Goal: Task Accomplishment & Management: Complete application form

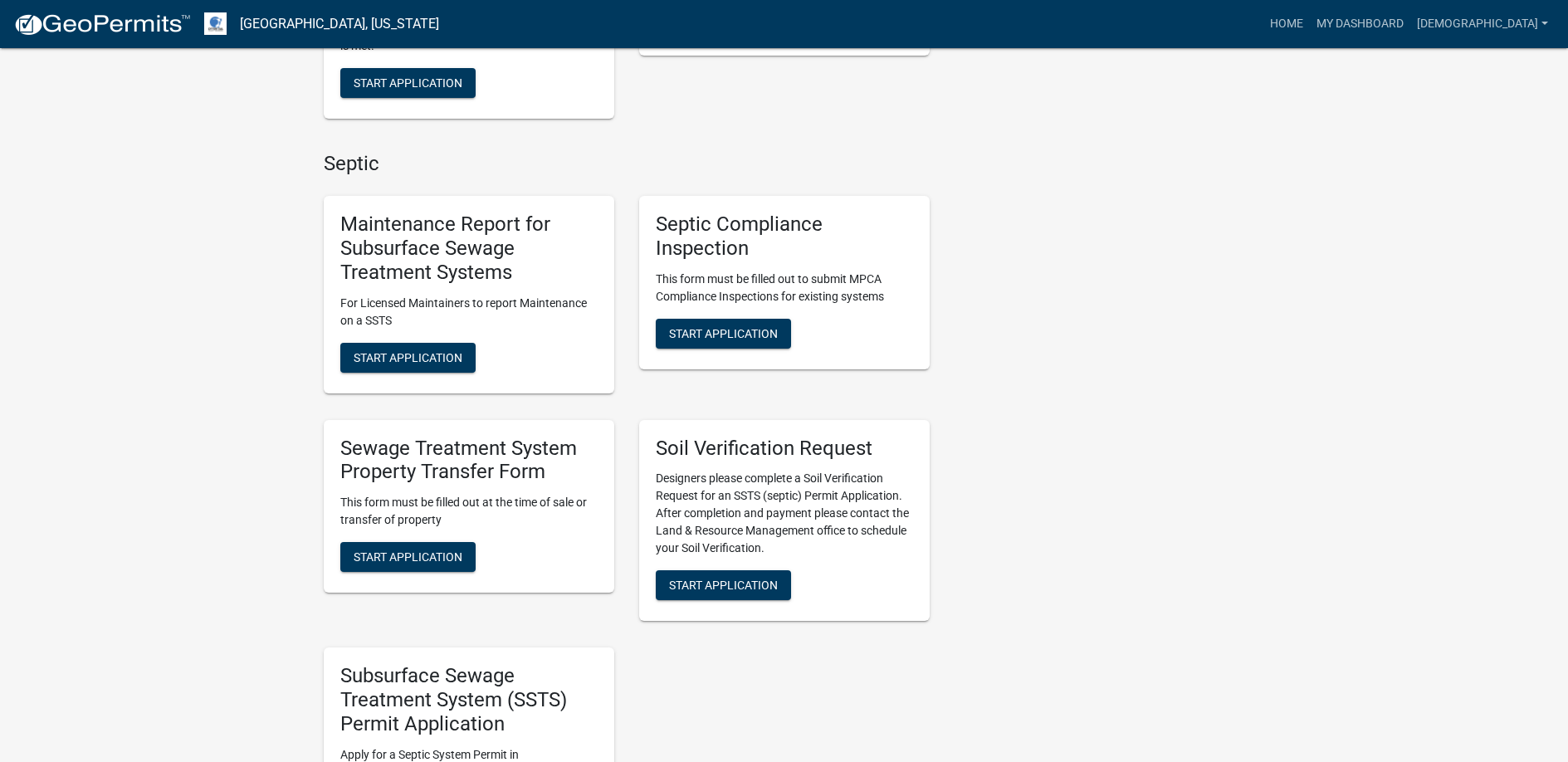
scroll to position [830, 0]
click at [709, 329] on span "Start Application" at bounding box center [723, 332] width 109 height 14
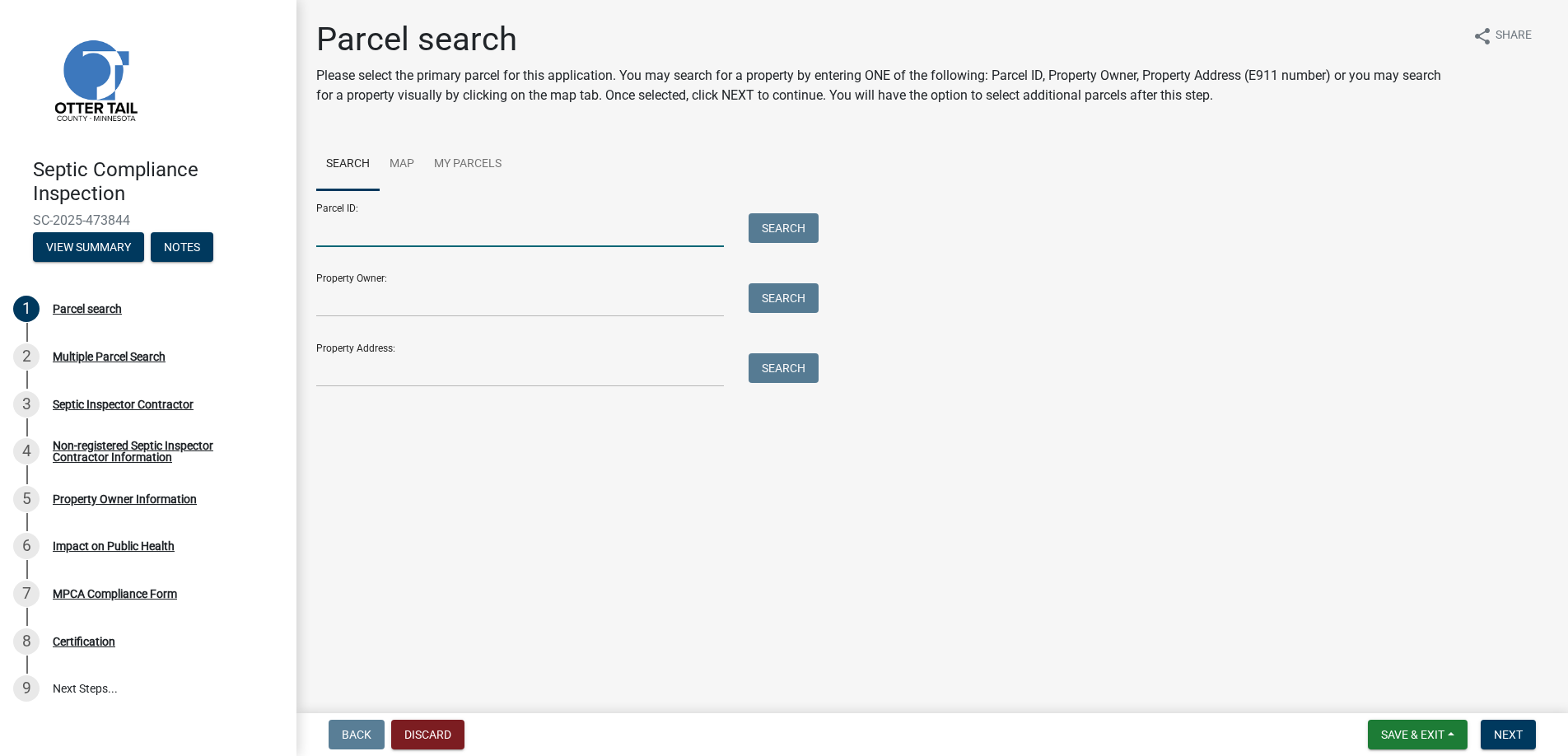
click at [324, 231] on input "Parcel ID:" at bounding box center [519, 229] width 407 height 34
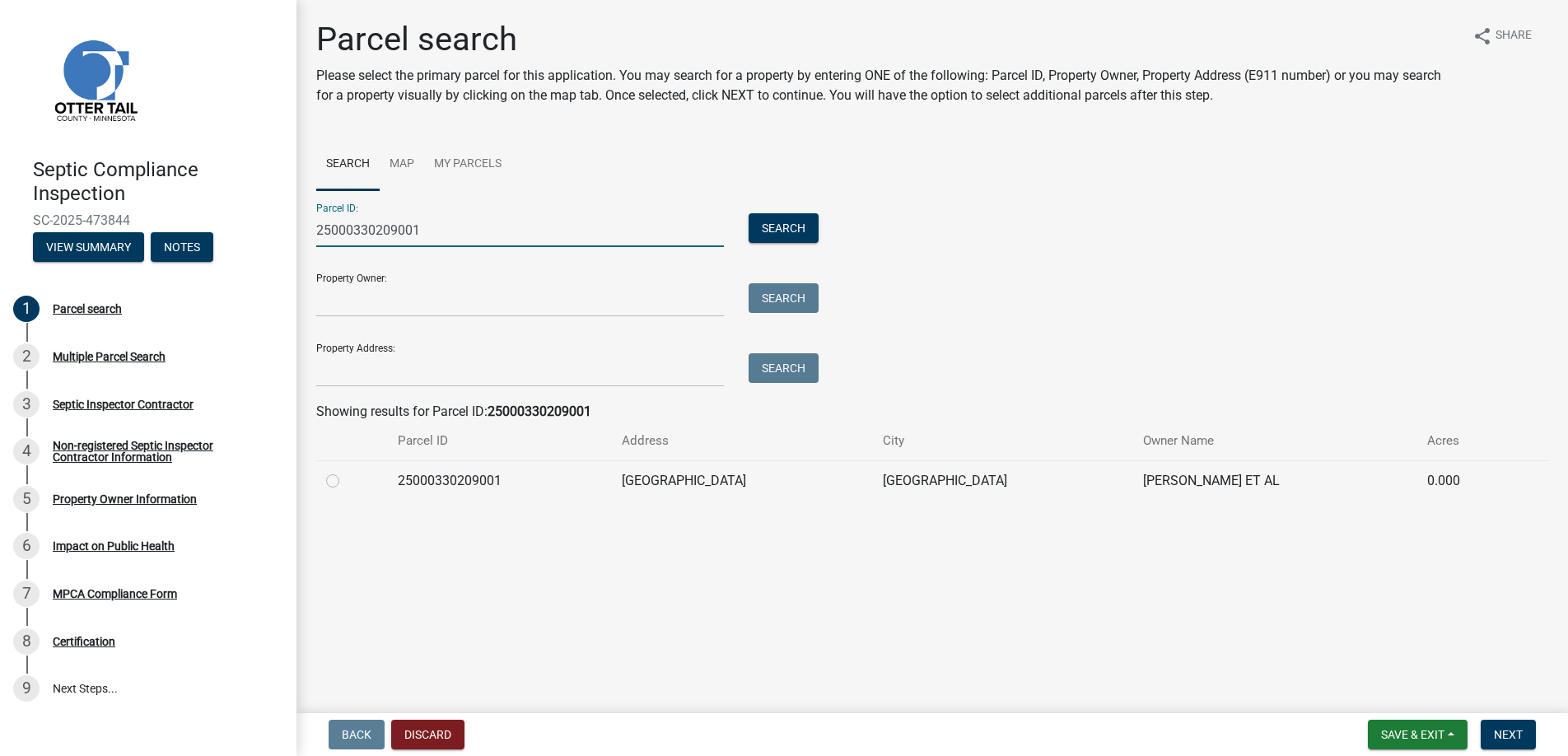
type input "25000330209001"
click at [346, 470] on label at bounding box center [346, 470] width 0 height 0
click at [346, 481] on input "radio" at bounding box center [351, 475] width 11 height 11
radio input "true"
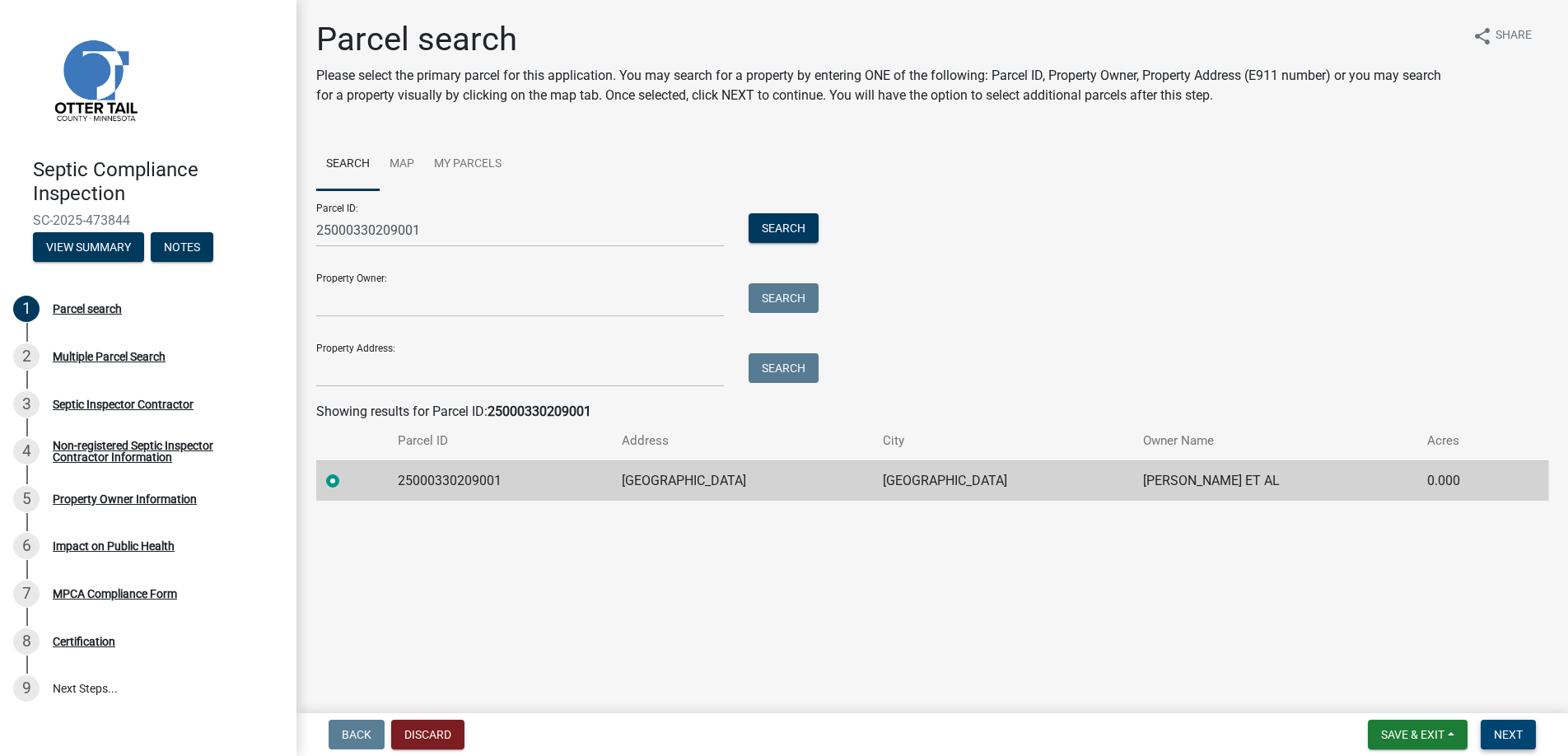
click at [1506, 729] on span "Next" at bounding box center [1508, 735] width 29 height 14
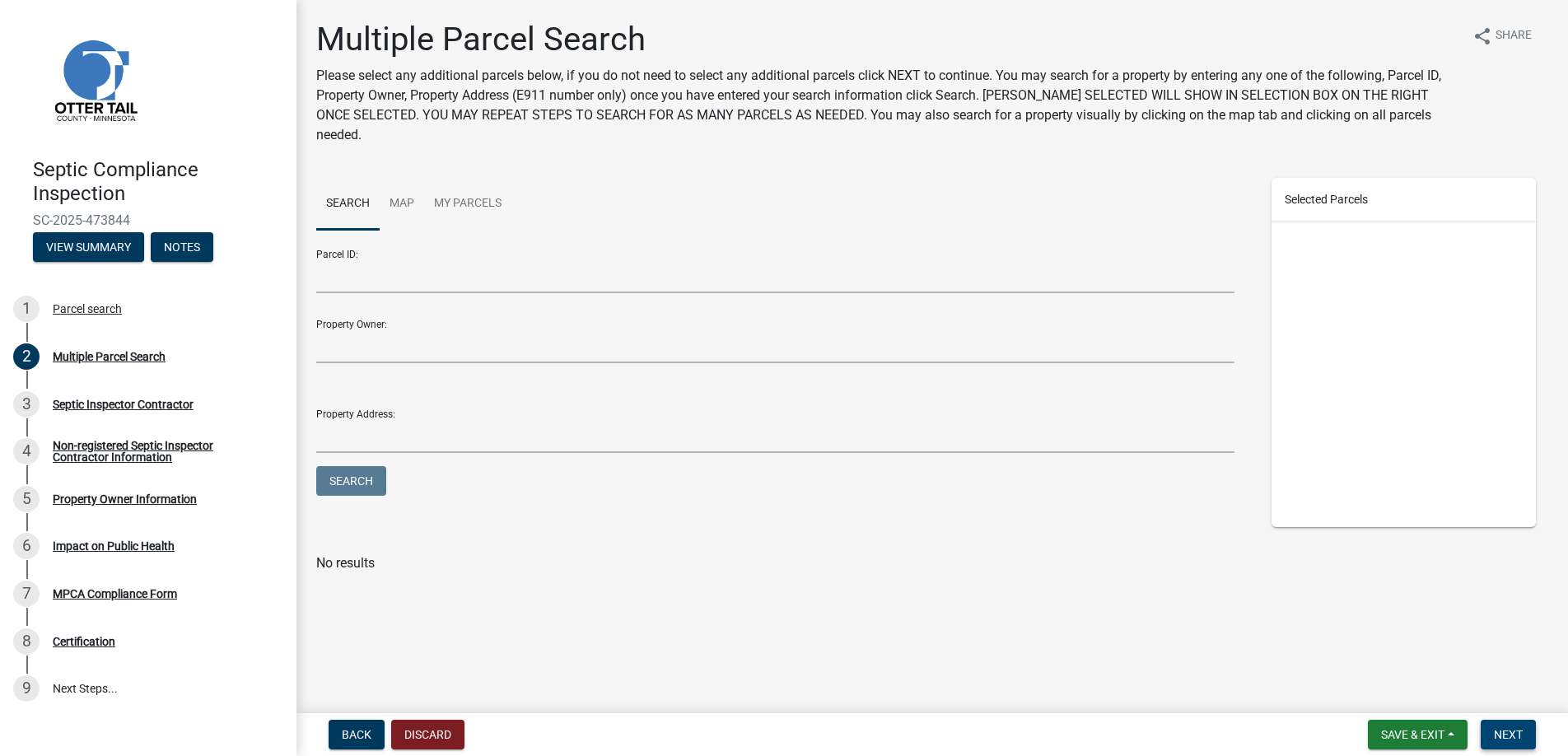
click at [1505, 735] on span "Next" at bounding box center [1508, 735] width 29 height 14
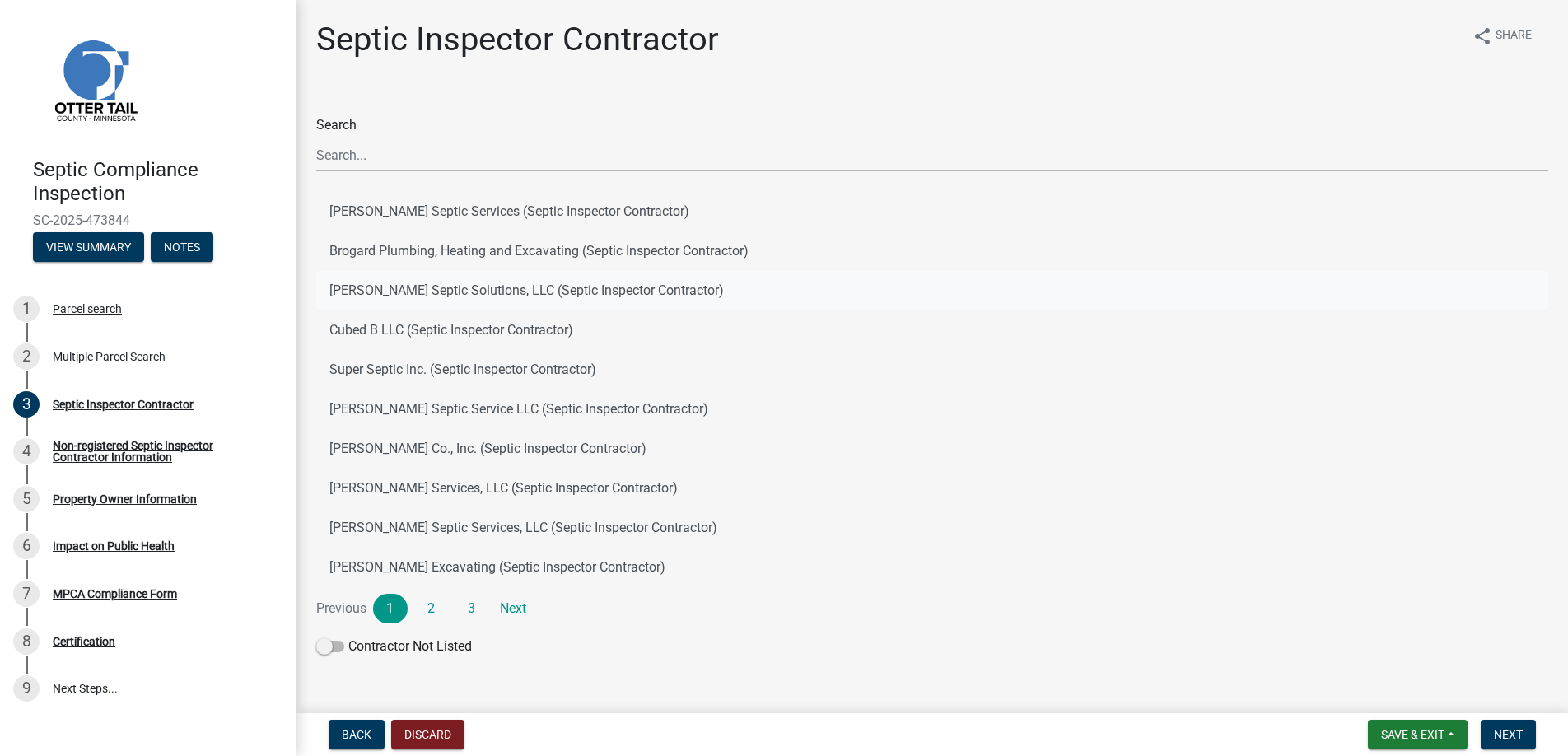
click at [398, 285] on button "[PERSON_NAME] Septic Solutions, LLC (Septic Inspector Contractor)" at bounding box center [931, 291] width 1232 height 40
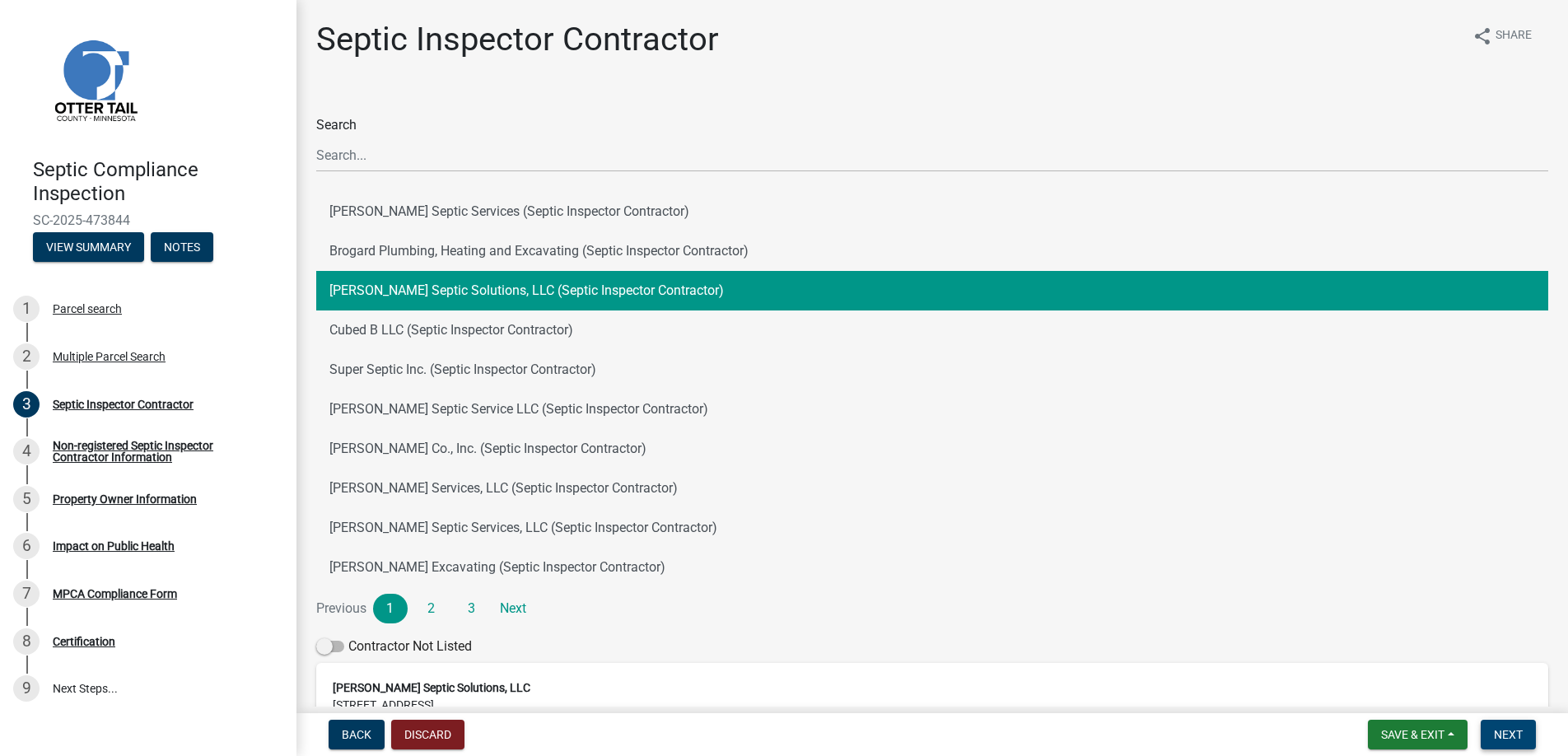
click at [1517, 729] on span "Next" at bounding box center [1508, 735] width 29 height 14
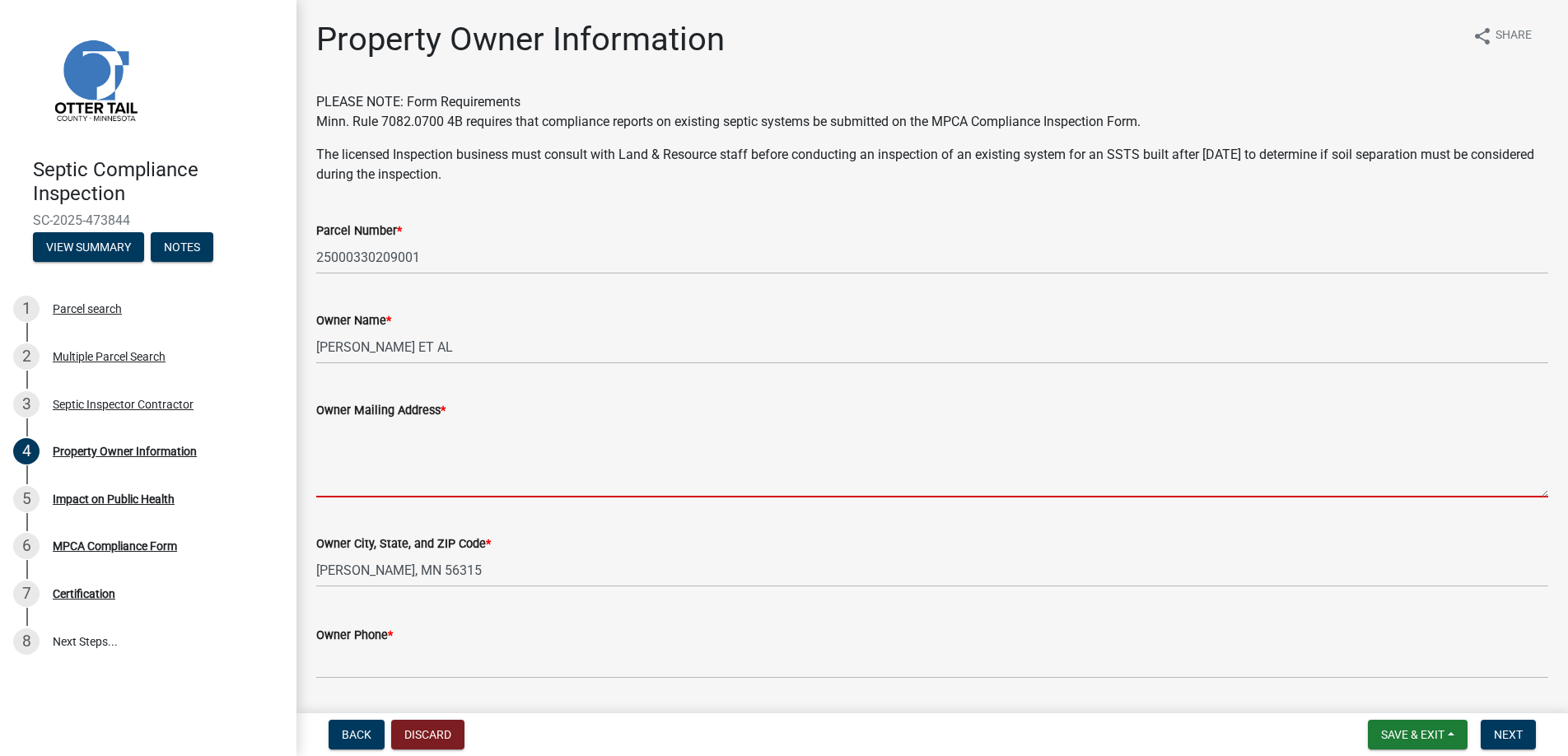
click at [343, 478] on textarea "Owner Mailing Address *" at bounding box center [931, 459] width 1232 height 78
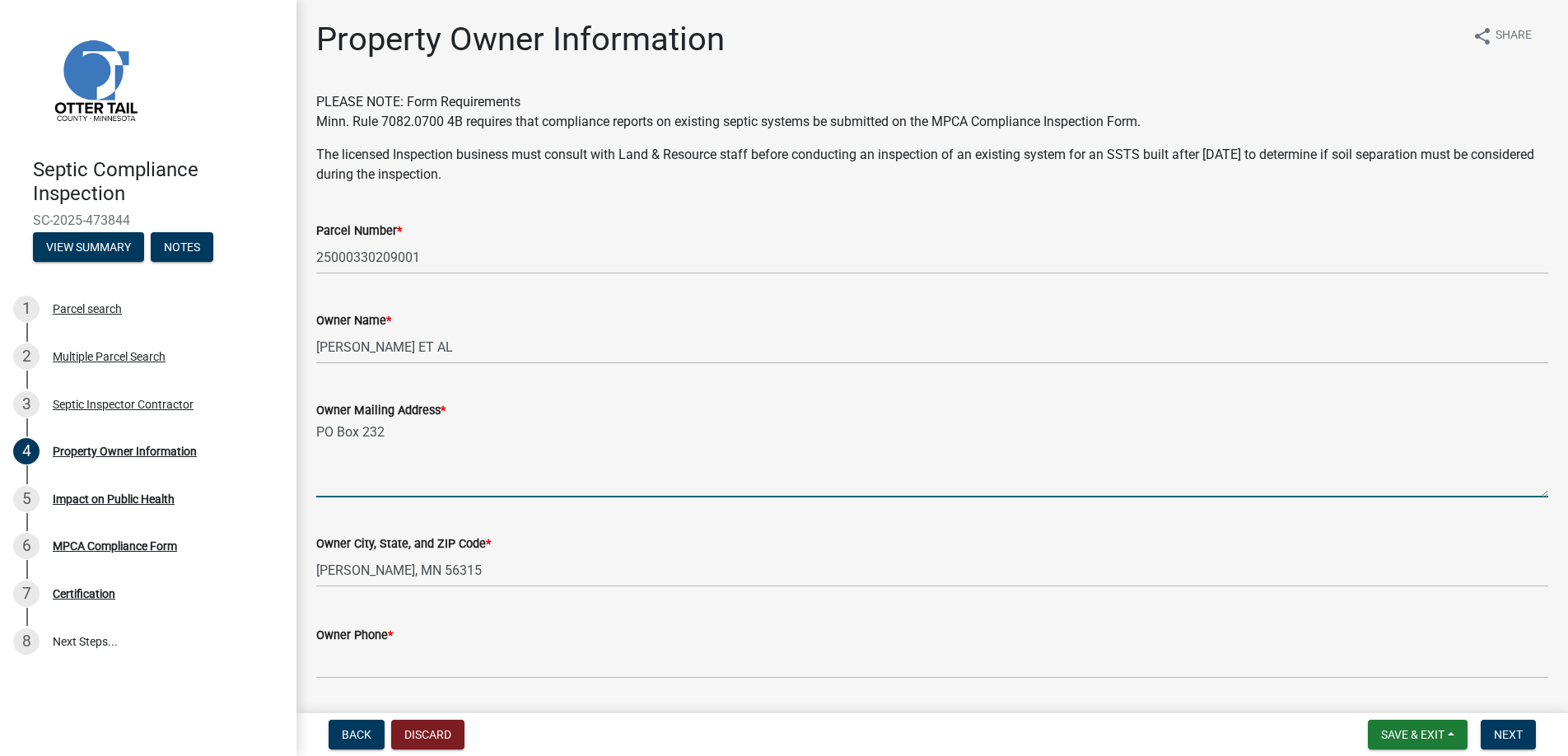
type textarea "PO Box 232"
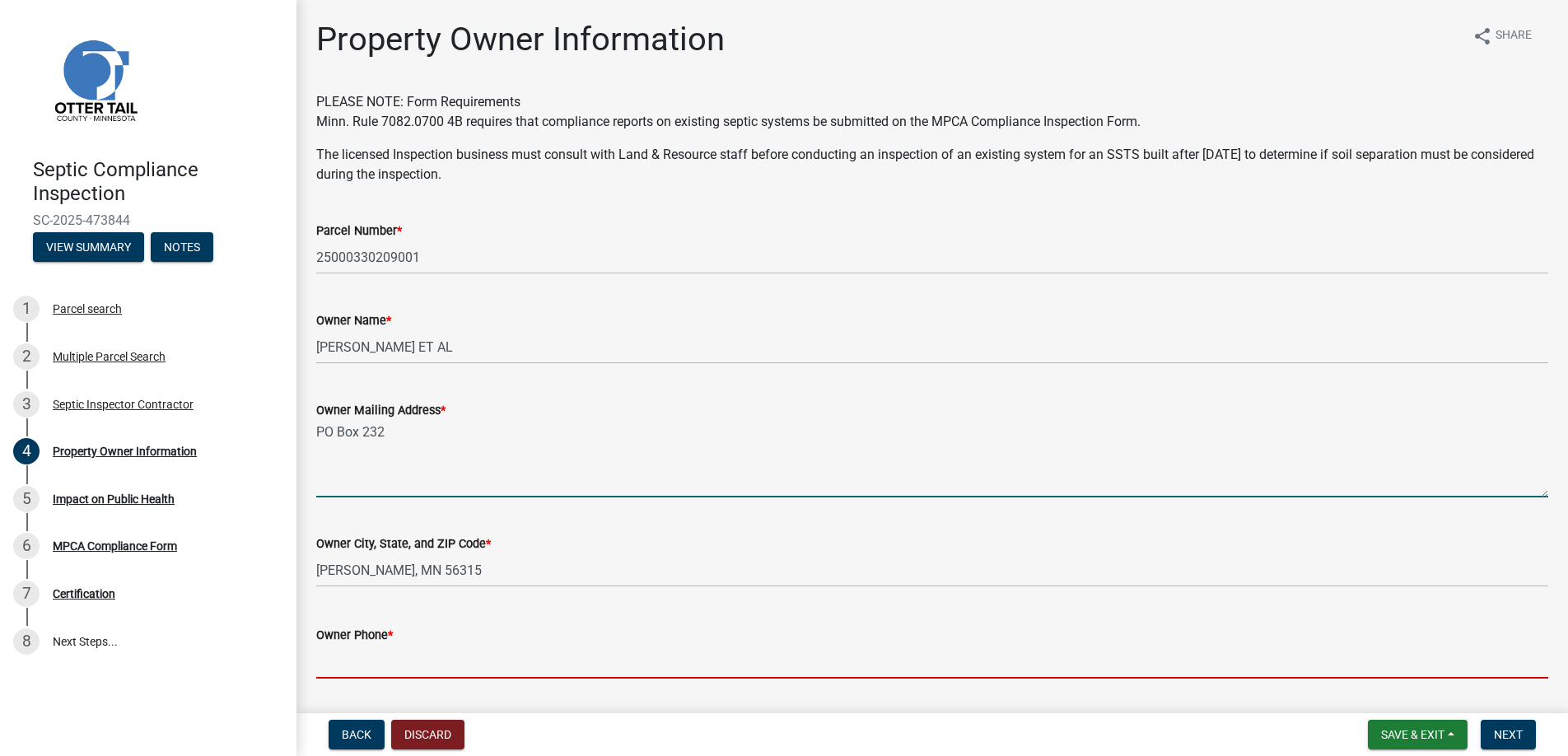
click at [349, 659] on input "Owner Phone *" at bounding box center [931, 661] width 1232 height 34
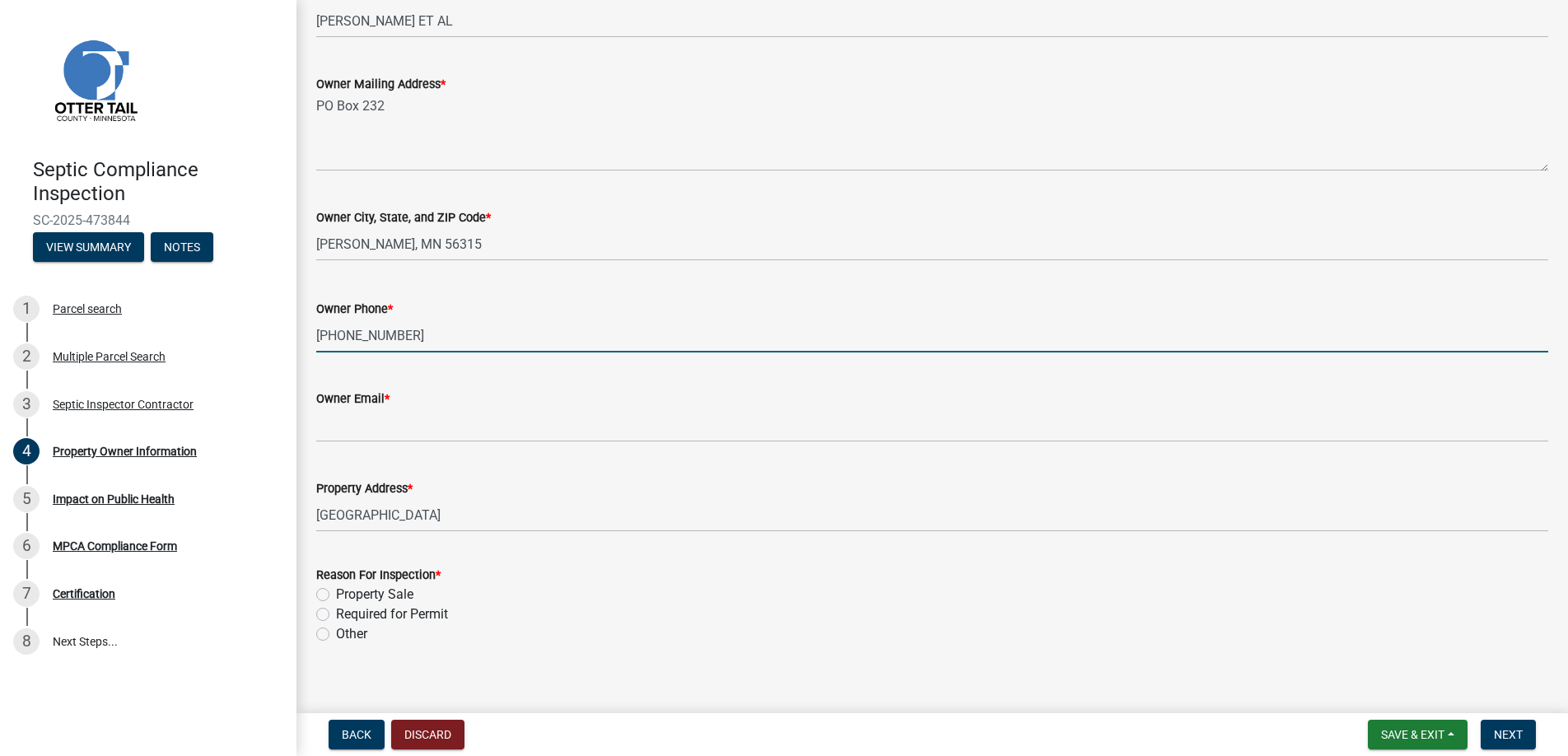
scroll to position [342, 0]
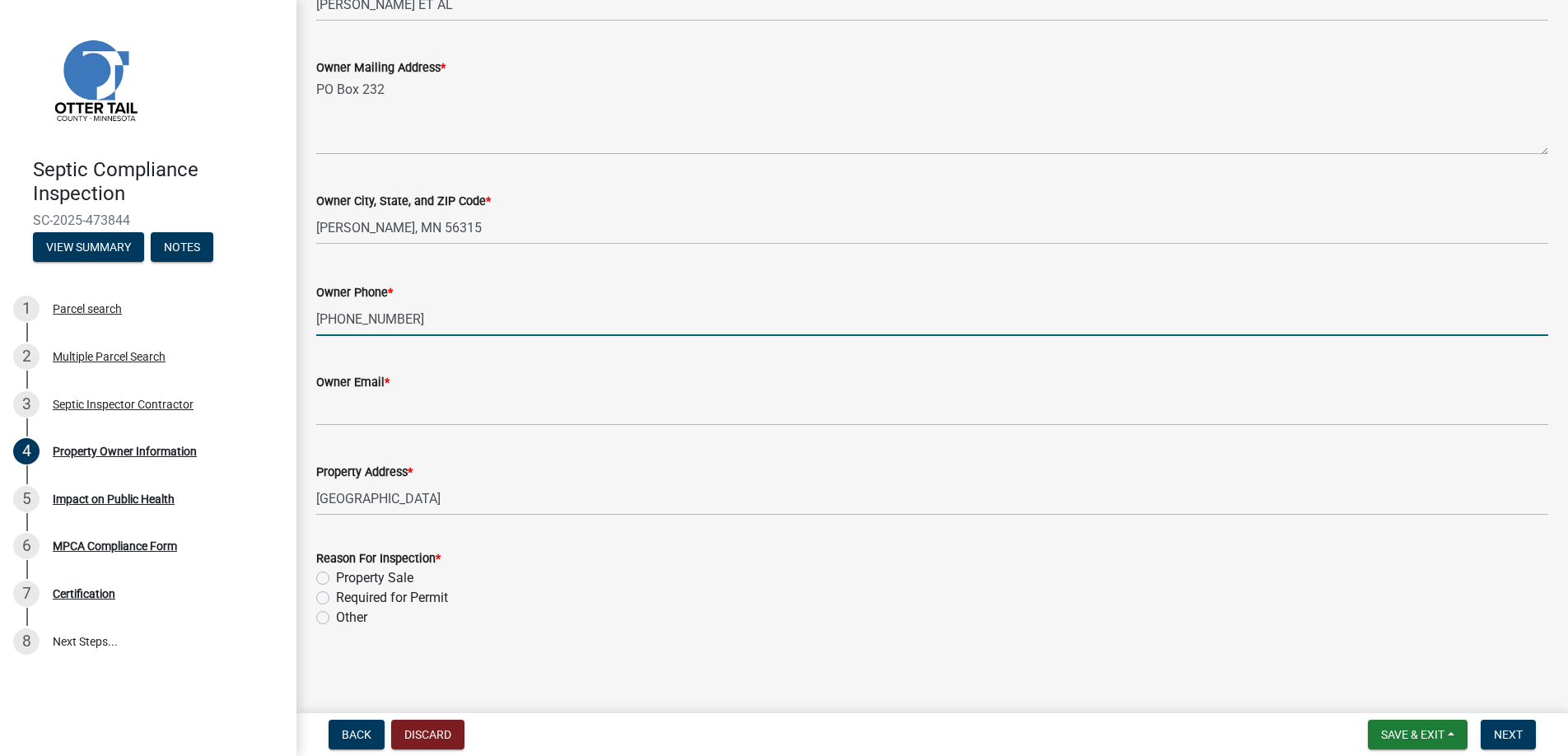
type input "[PHONE_NUMBER]"
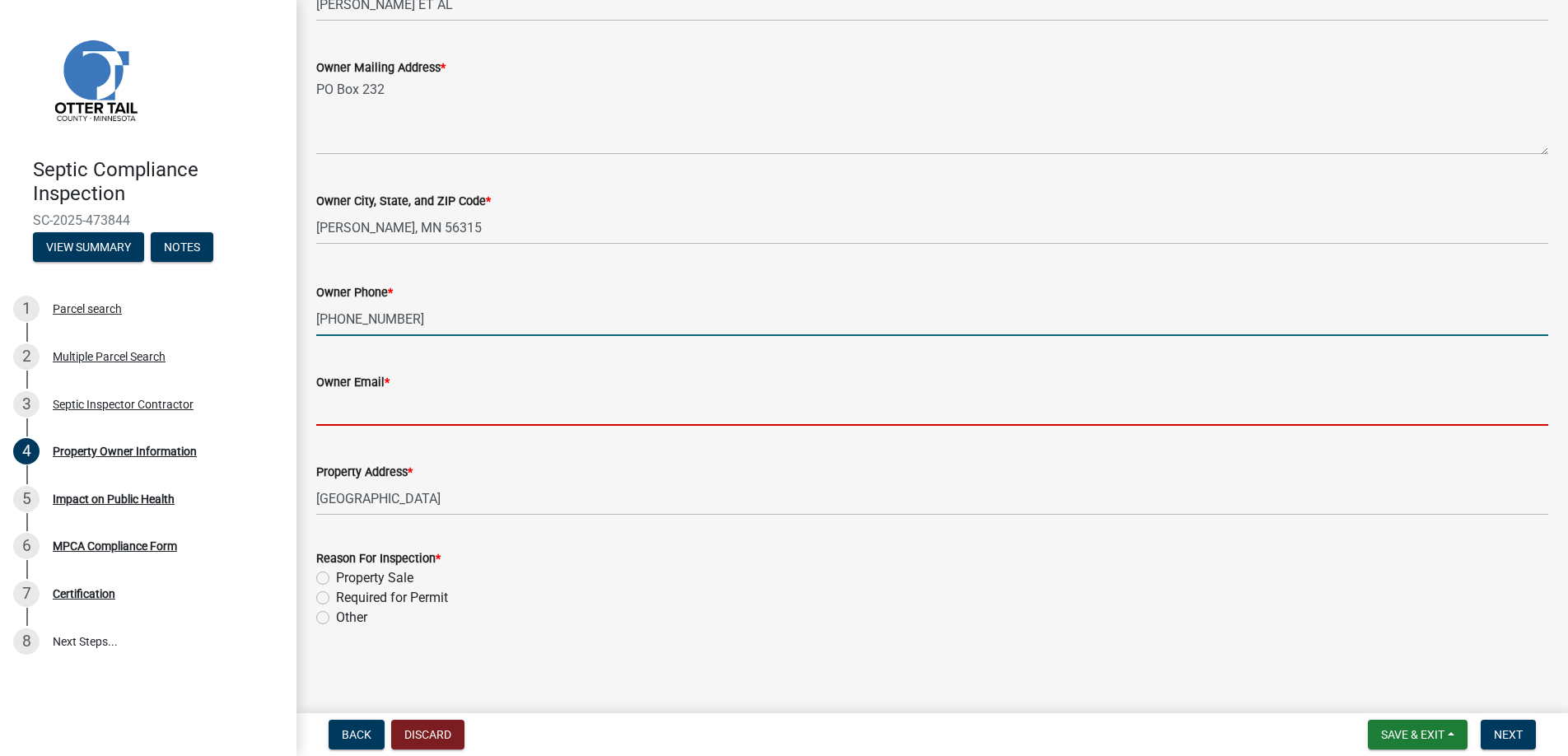
click at [348, 408] on input "Owner Email *" at bounding box center [931, 408] width 1232 height 34
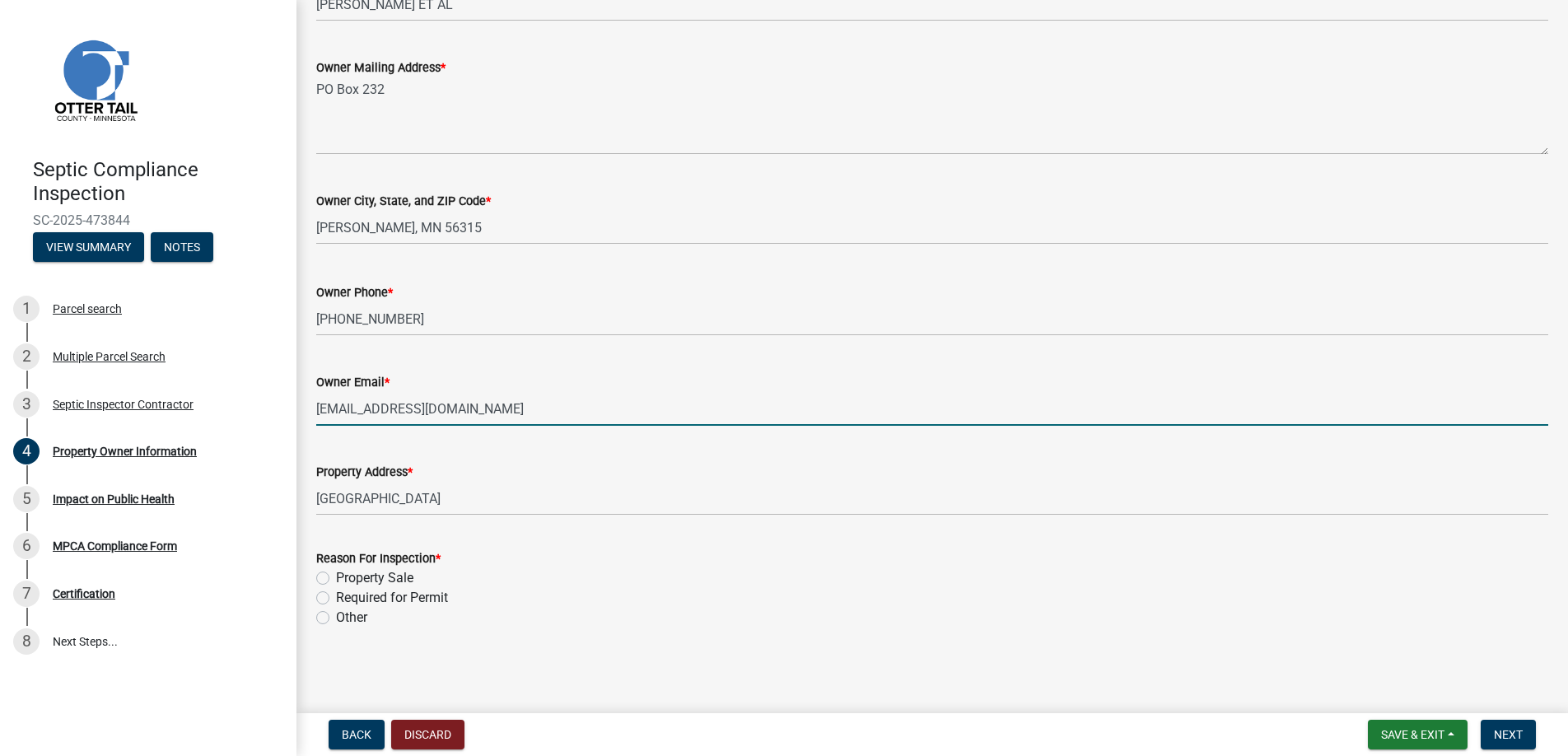
type input "[EMAIL_ADDRESS][DOMAIN_NAME]"
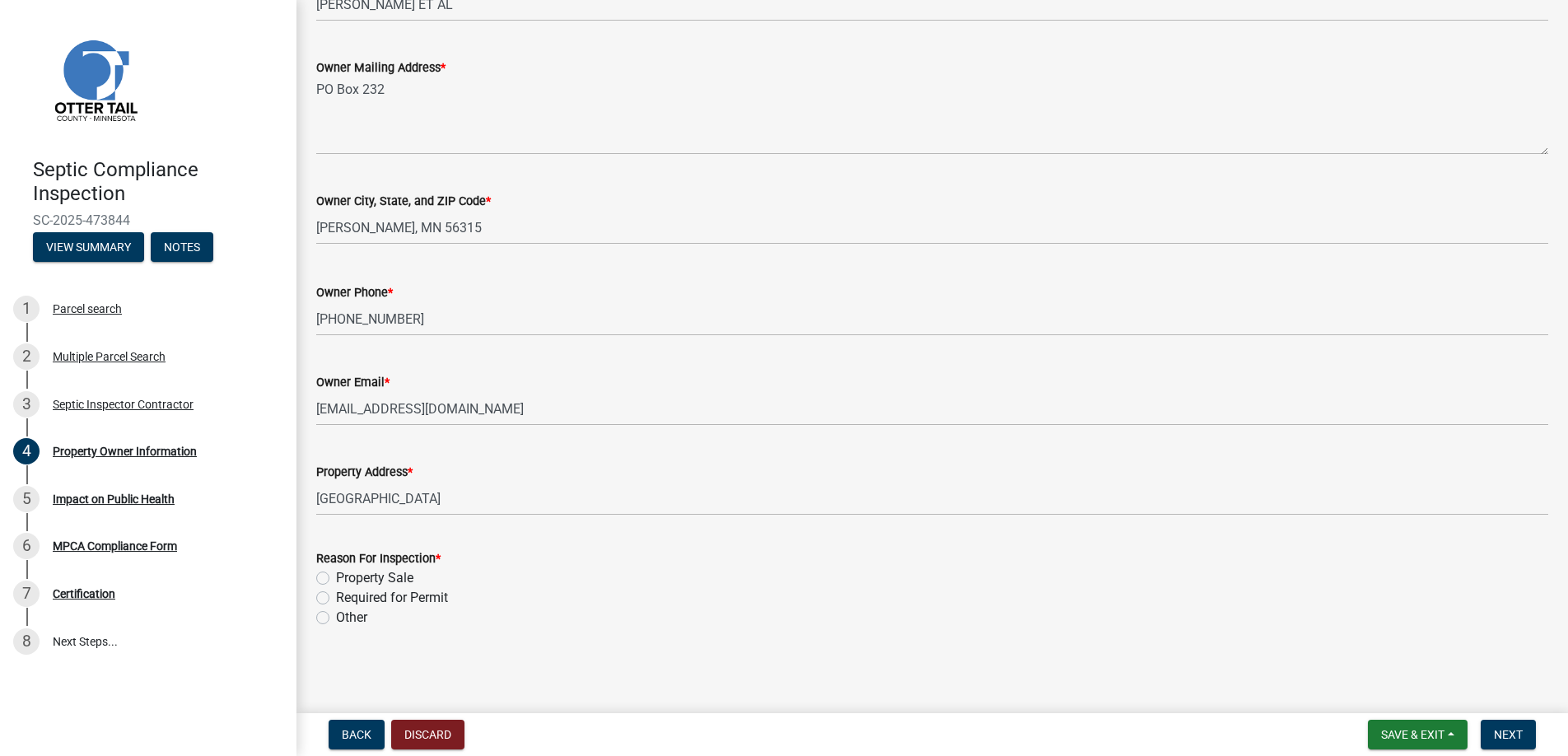
click at [336, 575] on label "Property Sale" at bounding box center [375, 577] width 78 height 19
click at [336, 575] on input "Property Sale" at bounding box center [341, 572] width 11 height 11
radio input "true"
click at [1499, 736] on span "Next" at bounding box center [1508, 735] width 29 height 14
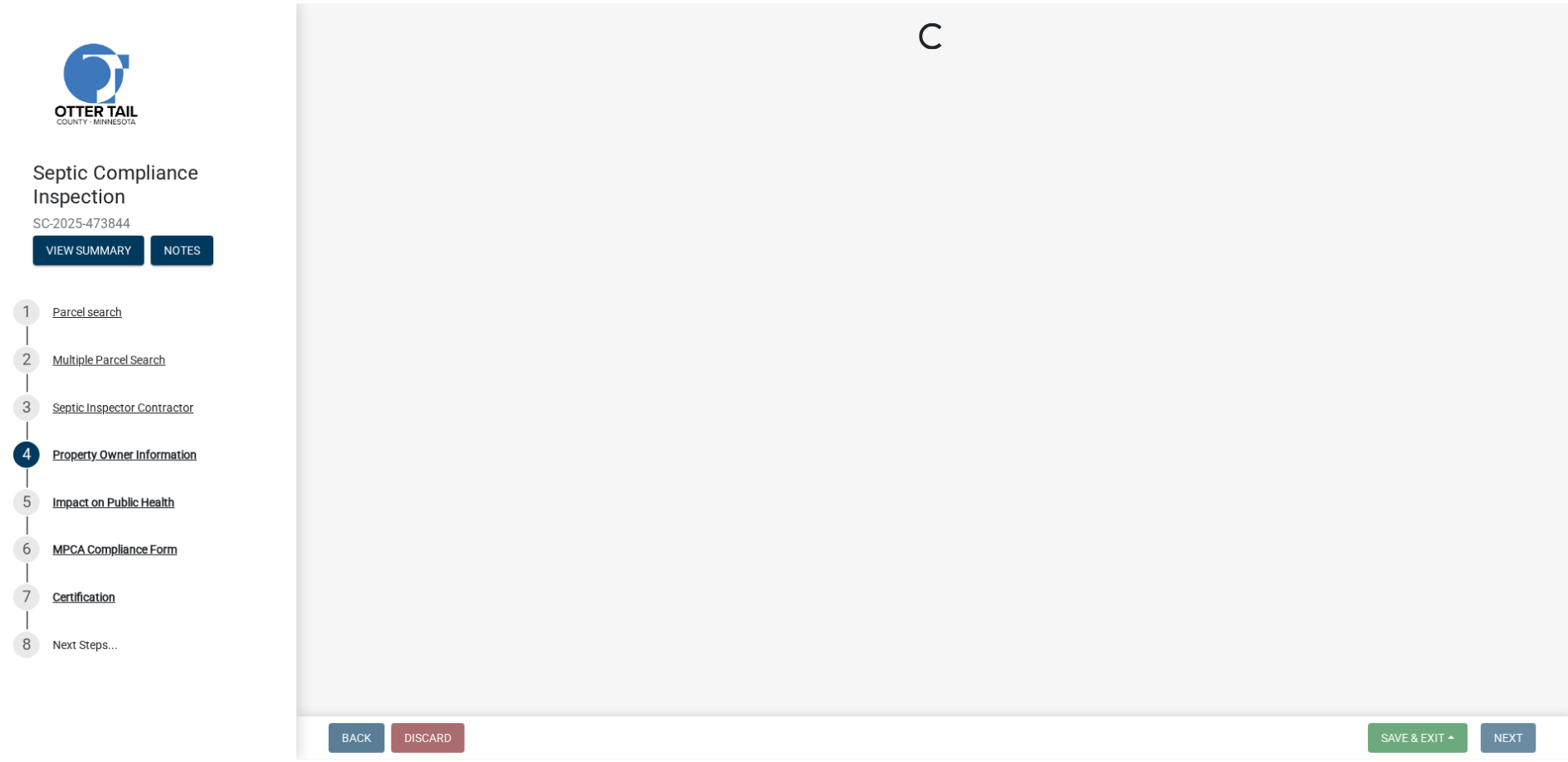
scroll to position [0, 0]
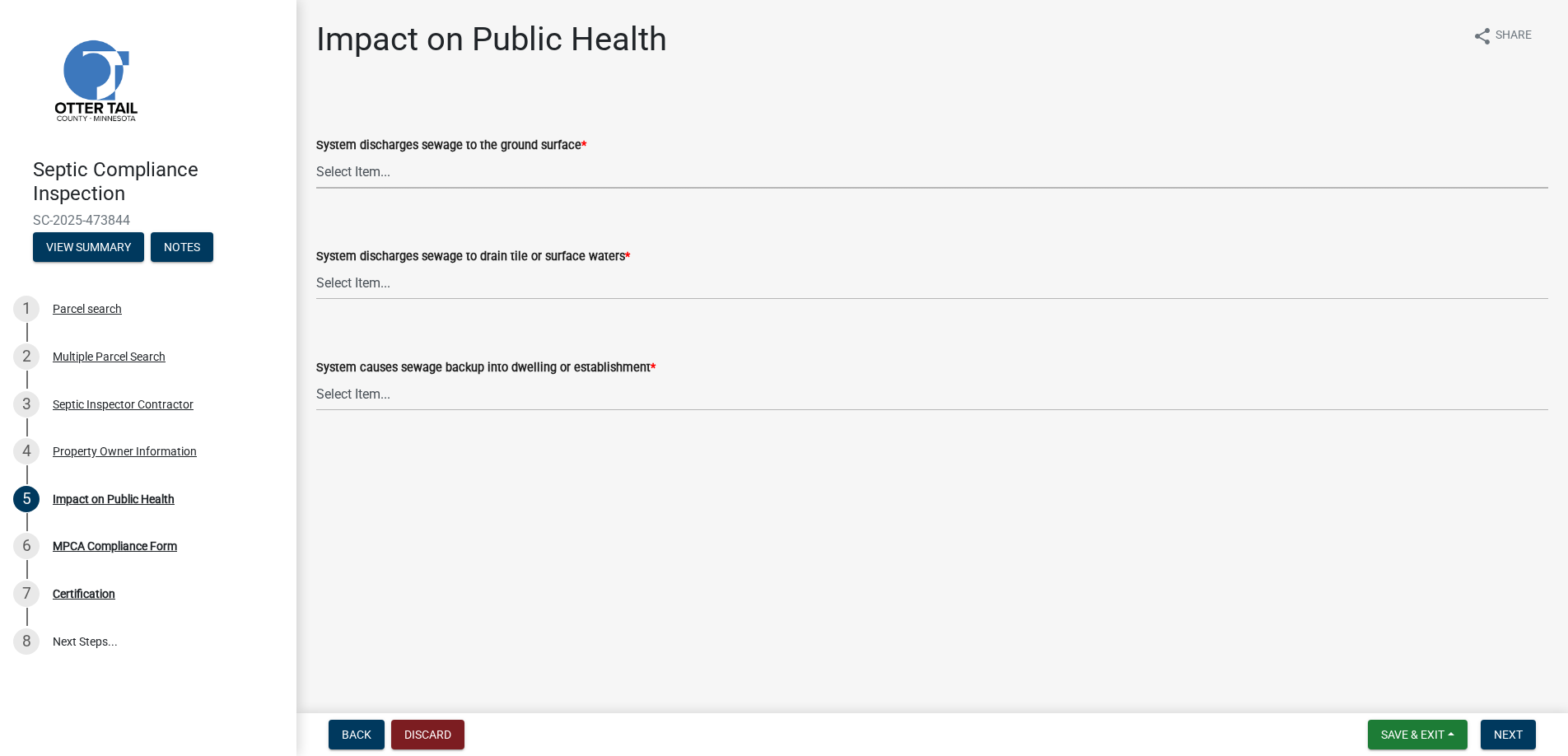
click at [362, 168] on select "Select Item... Yes No" at bounding box center [931, 171] width 1232 height 34
click at [316, 155] on select "Select Item... Yes No" at bounding box center [931, 171] width 1232 height 34
select select "9c5ef684-d0d4-4879-ab12-905ddbd81a72"
click at [353, 282] on select "Select Item... Yes No" at bounding box center [931, 283] width 1232 height 34
click at [316, 266] on select "Select Item... Yes No" at bounding box center [931, 283] width 1232 height 34
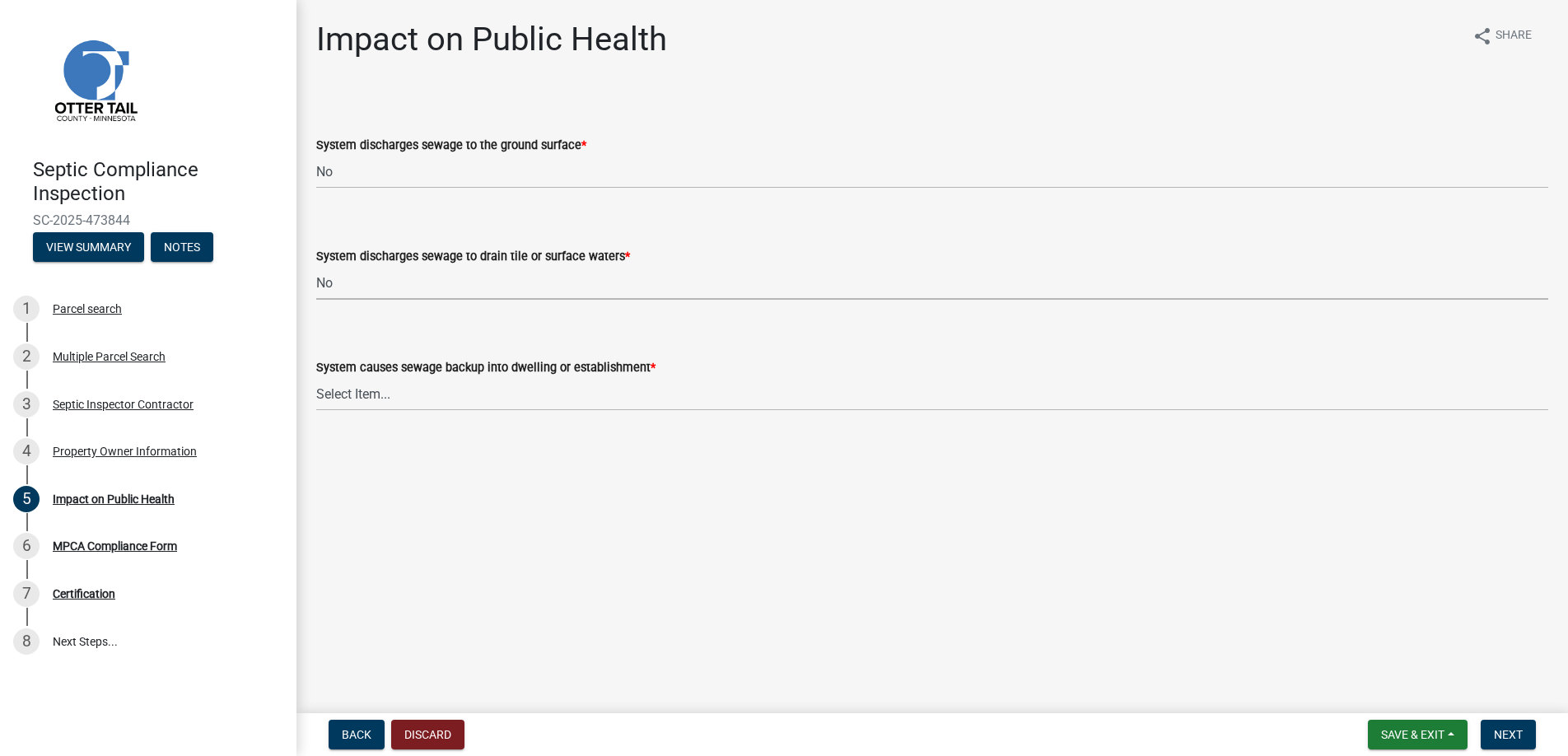
select select "7d491a2b-e9f0-4952-b474-53ca749b22af"
click at [367, 399] on select "Select Item... Yes No" at bounding box center [931, 394] width 1232 height 34
click at [316, 377] on select "Select Item... Yes No" at bounding box center [931, 394] width 1232 height 34
select select "78780ce8-5bbe-4cd5-bcf8-0d512ea88807"
click at [1511, 724] on button "Next" at bounding box center [1508, 734] width 55 height 29
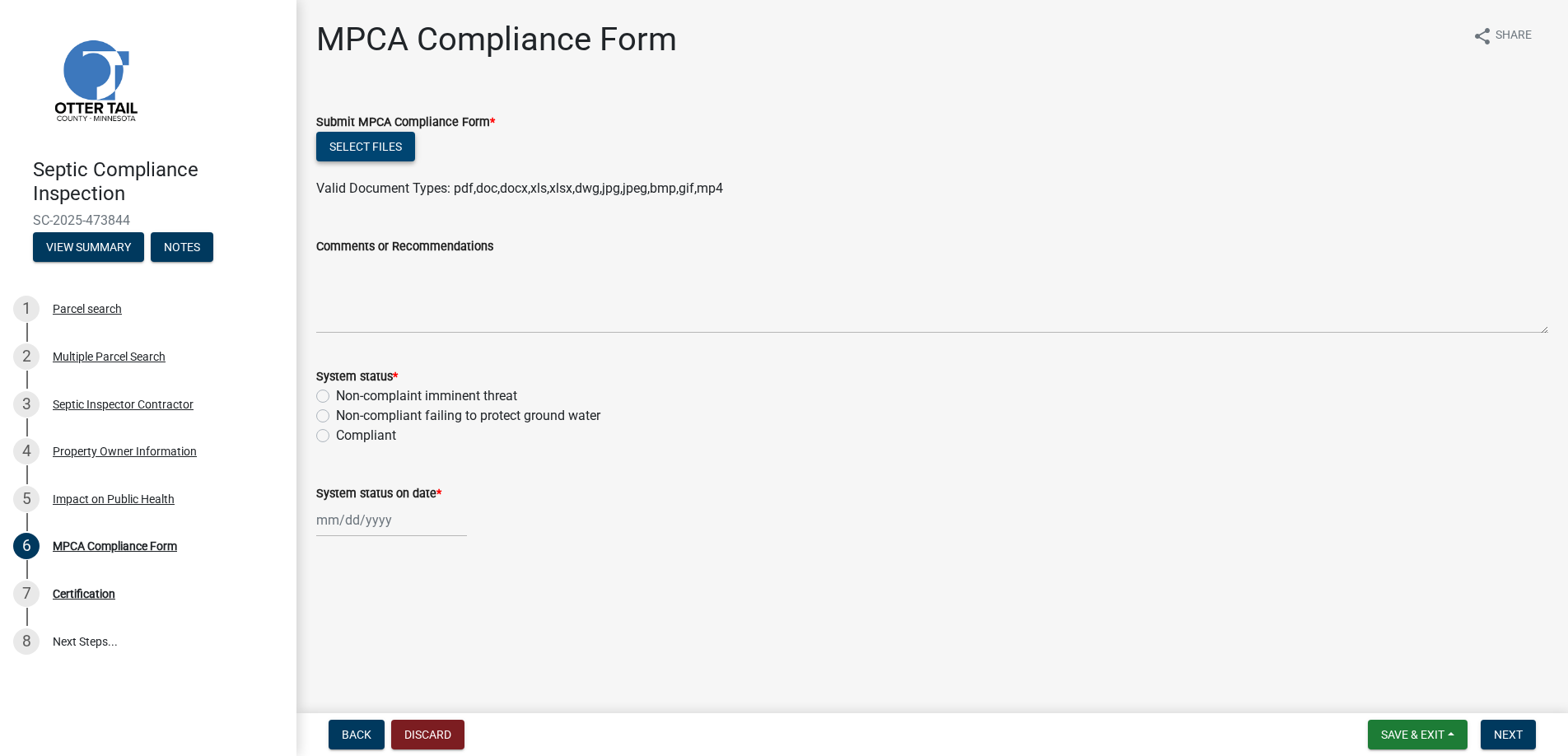
click at [356, 140] on button "Select files" at bounding box center [366, 147] width 99 height 29
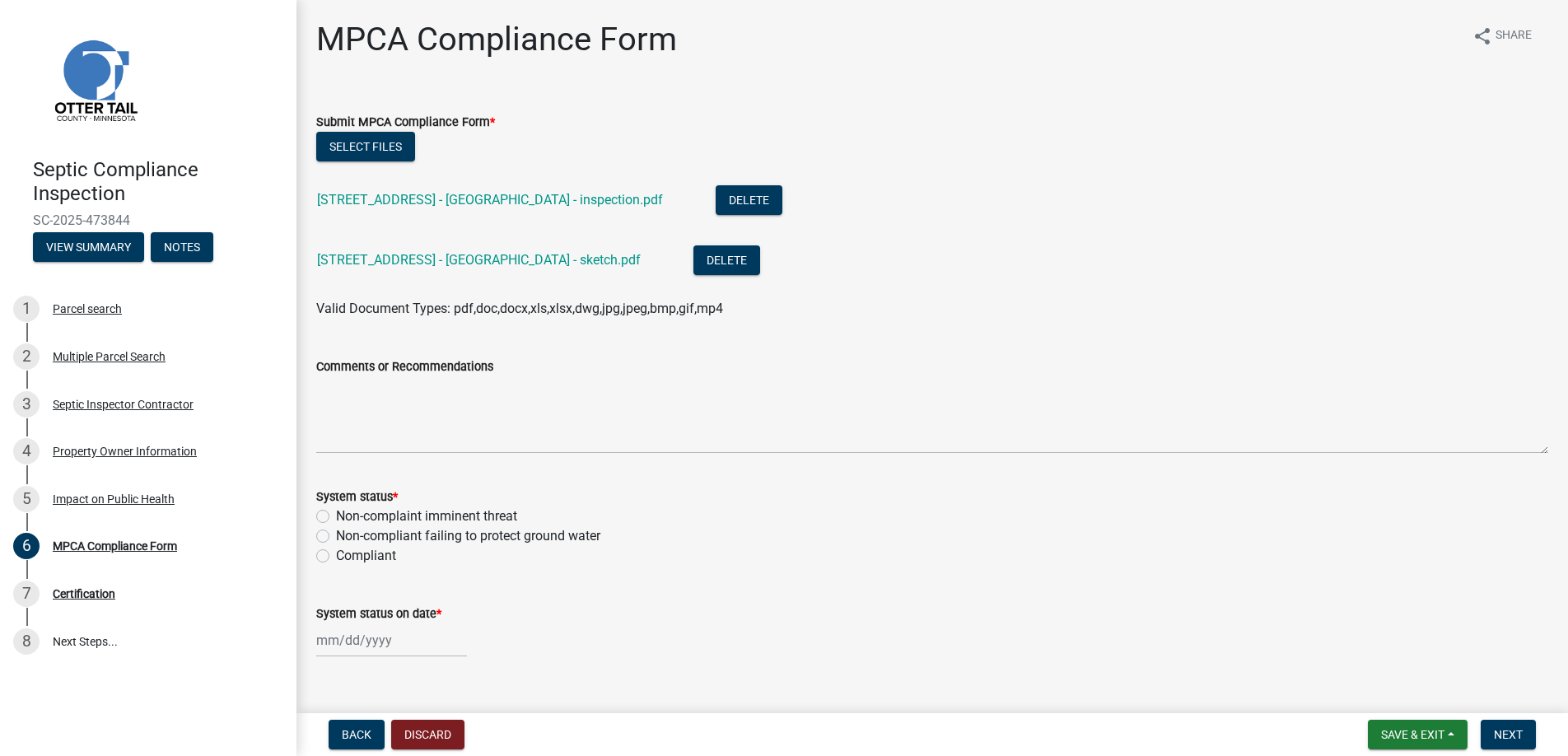
click at [336, 514] on label "Non-complaint imminent threat" at bounding box center [427, 516] width 181 height 19
click at [336, 514] on input "Non-complaint imminent threat" at bounding box center [341, 511] width 11 height 11
radio input "true"
click at [352, 638] on div at bounding box center [391, 639] width 151 height 34
select select "9"
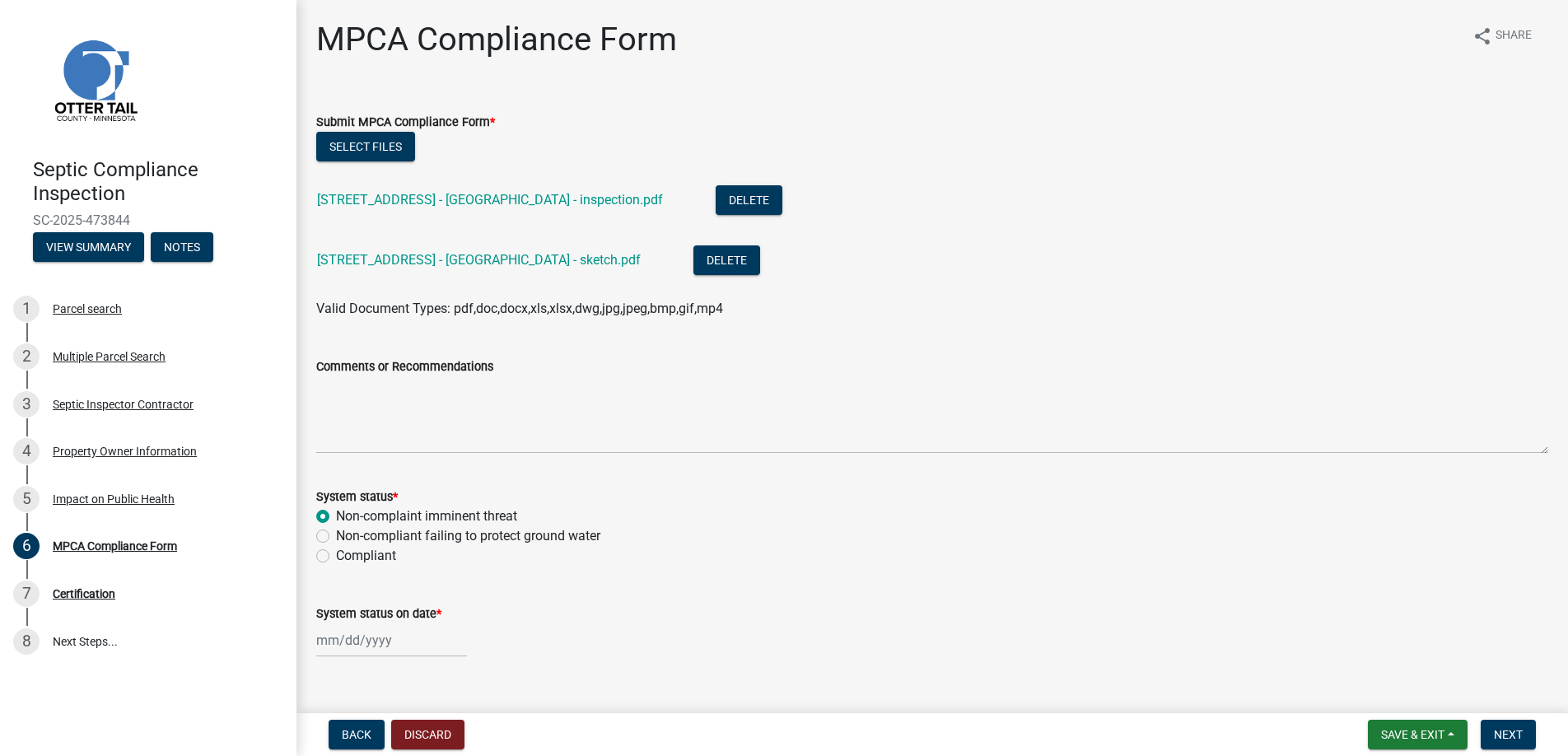
select select "2025"
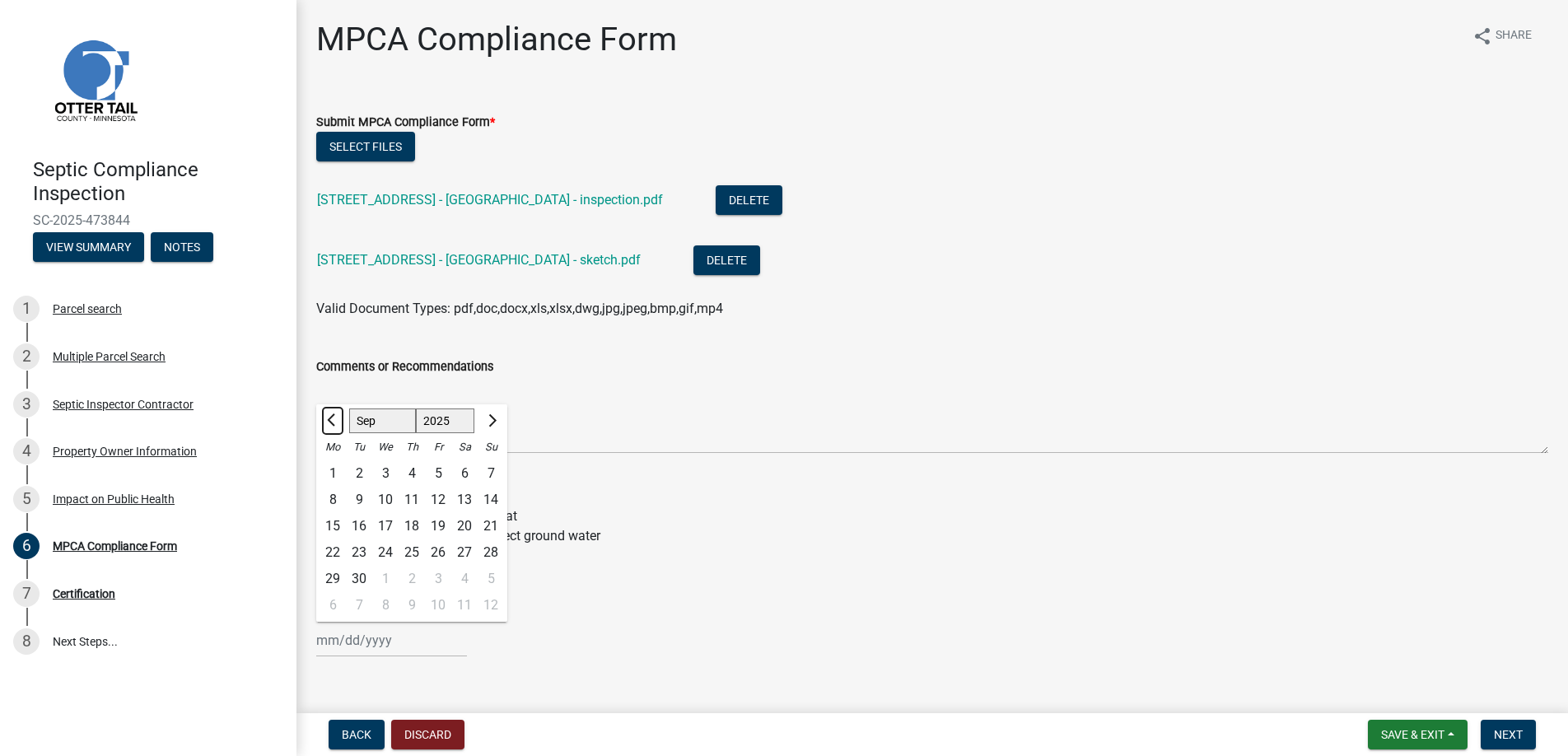
click at [331, 418] on span "Previous month" at bounding box center [332, 420] width 13 height 13
select select "8"
click at [418, 576] on div "28" at bounding box center [411, 578] width 26 height 26
type input "[DATE]"
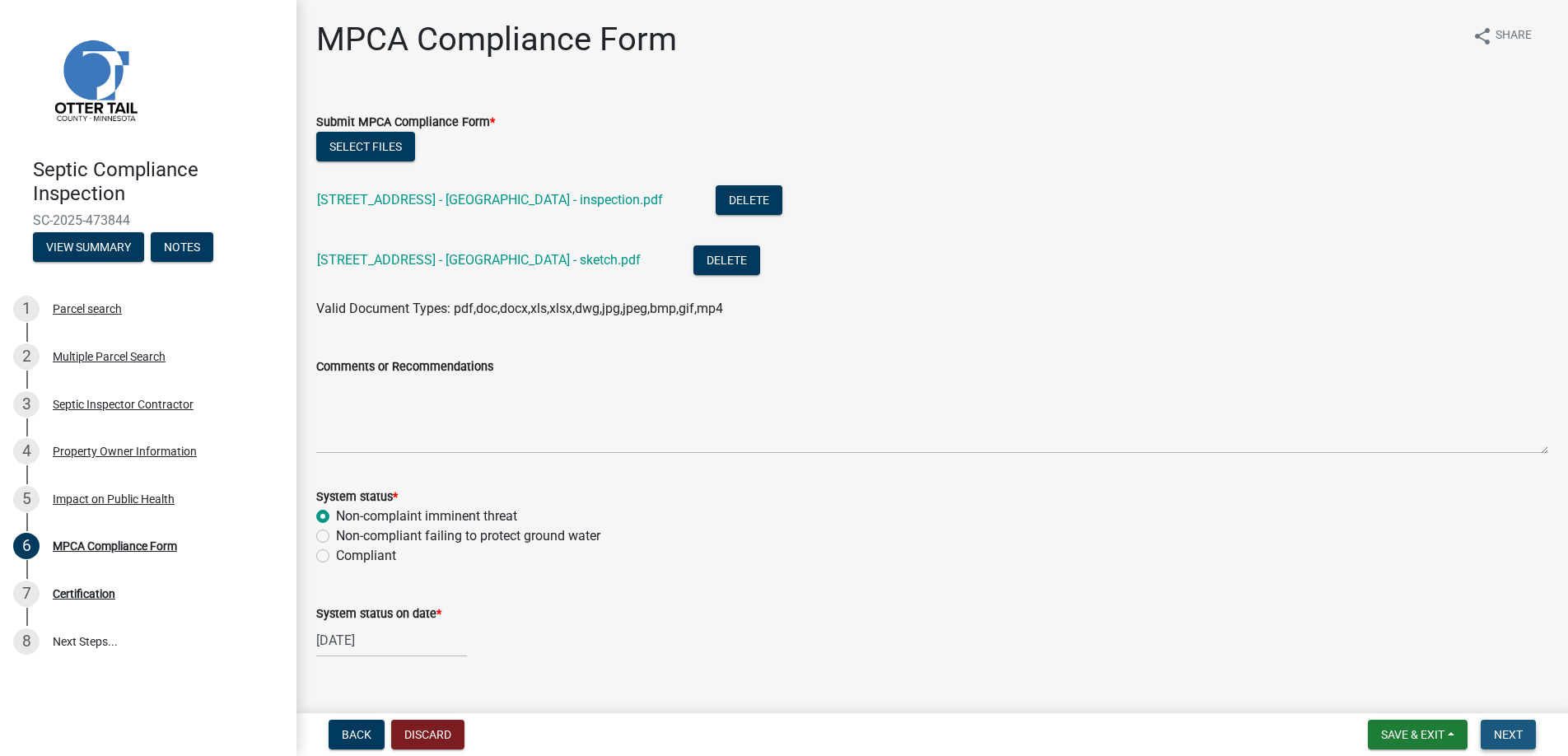
click at [1505, 732] on span "Next" at bounding box center [1508, 735] width 29 height 14
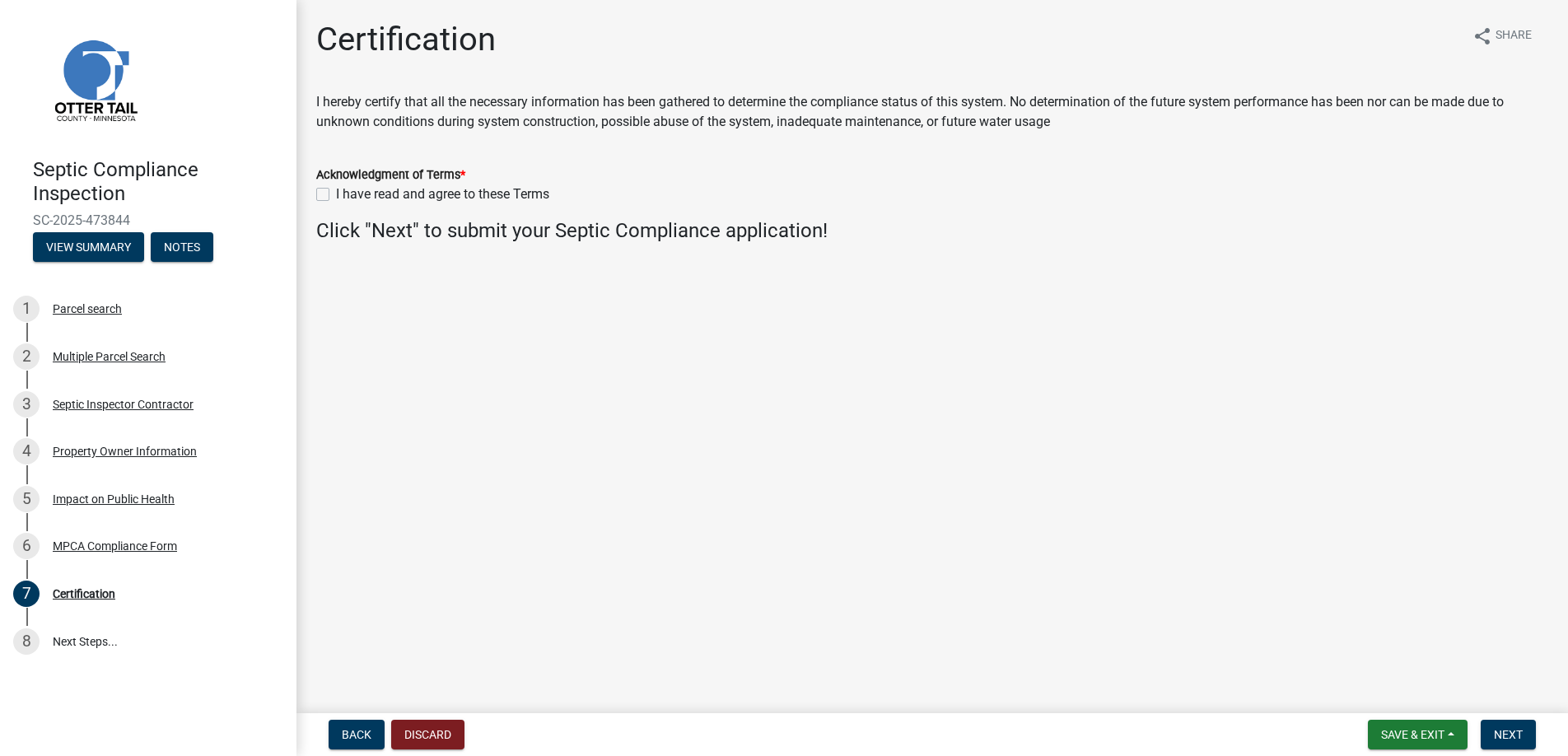
click at [336, 191] on label "I have read and agree to these Terms" at bounding box center [442, 194] width 213 height 19
click at [336, 191] on input "I have read and agree to these Terms" at bounding box center [341, 189] width 11 height 11
checkbox input "true"
click at [1506, 732] on span "Next" at bounding box center [1508, 735] width 29 height 14
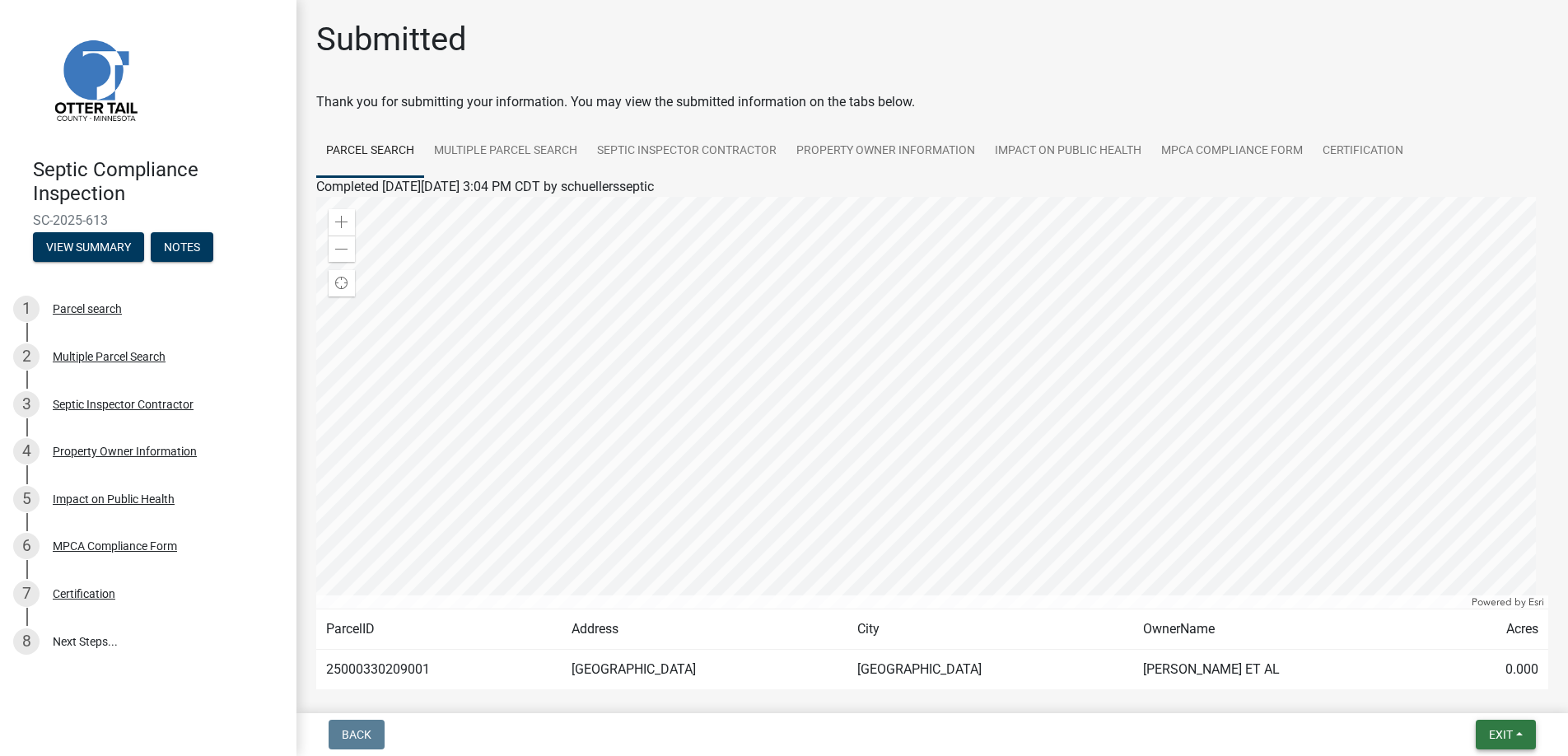
click at [1503, 733] on span "Exit" at bounding box center [1500, 735] width 24 height 14
click at [1455, 686] on button "Save & Exit" at bounding box center [1470, 691] width 132 height 40
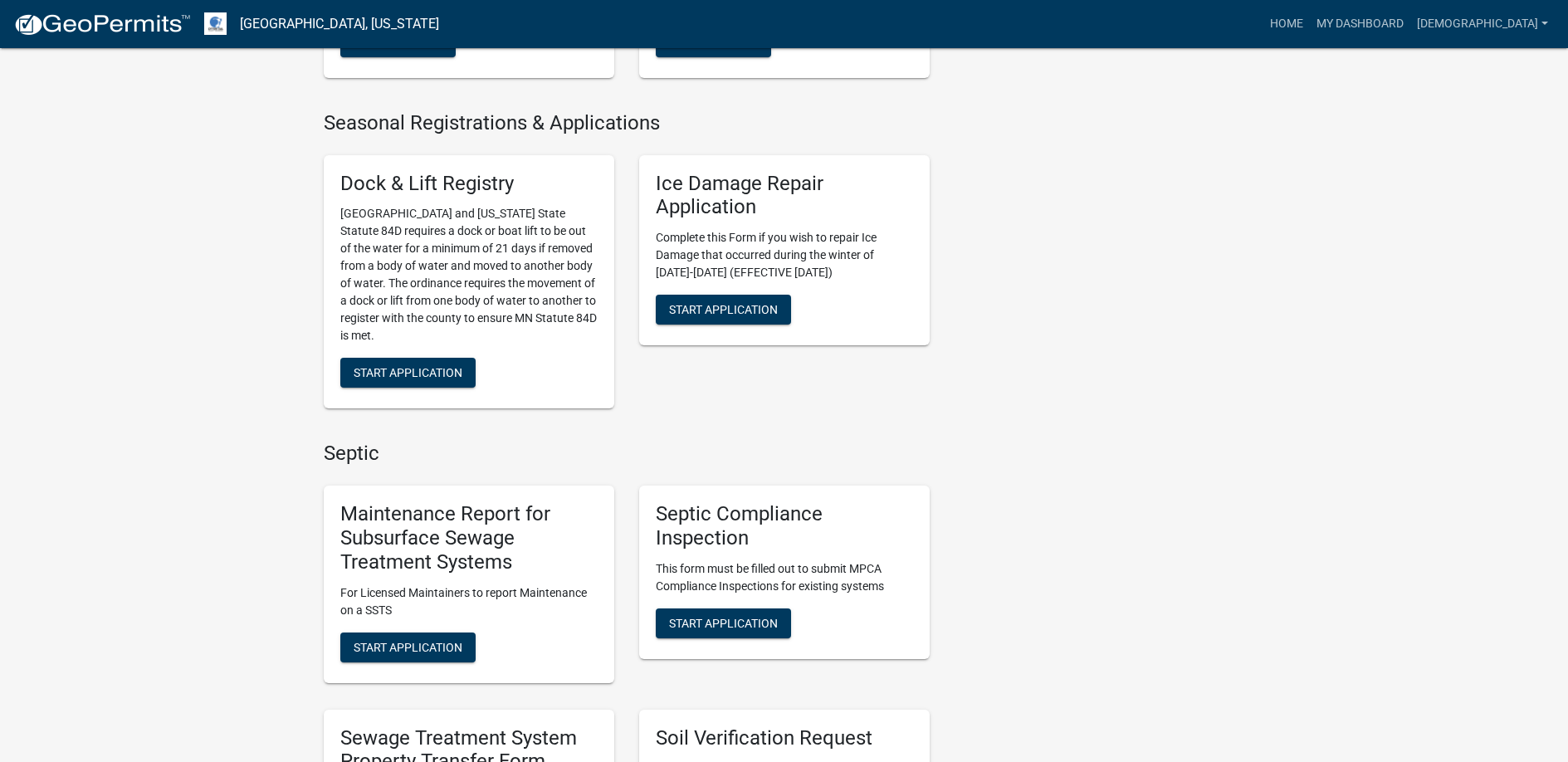
scroll to position [746, 0]
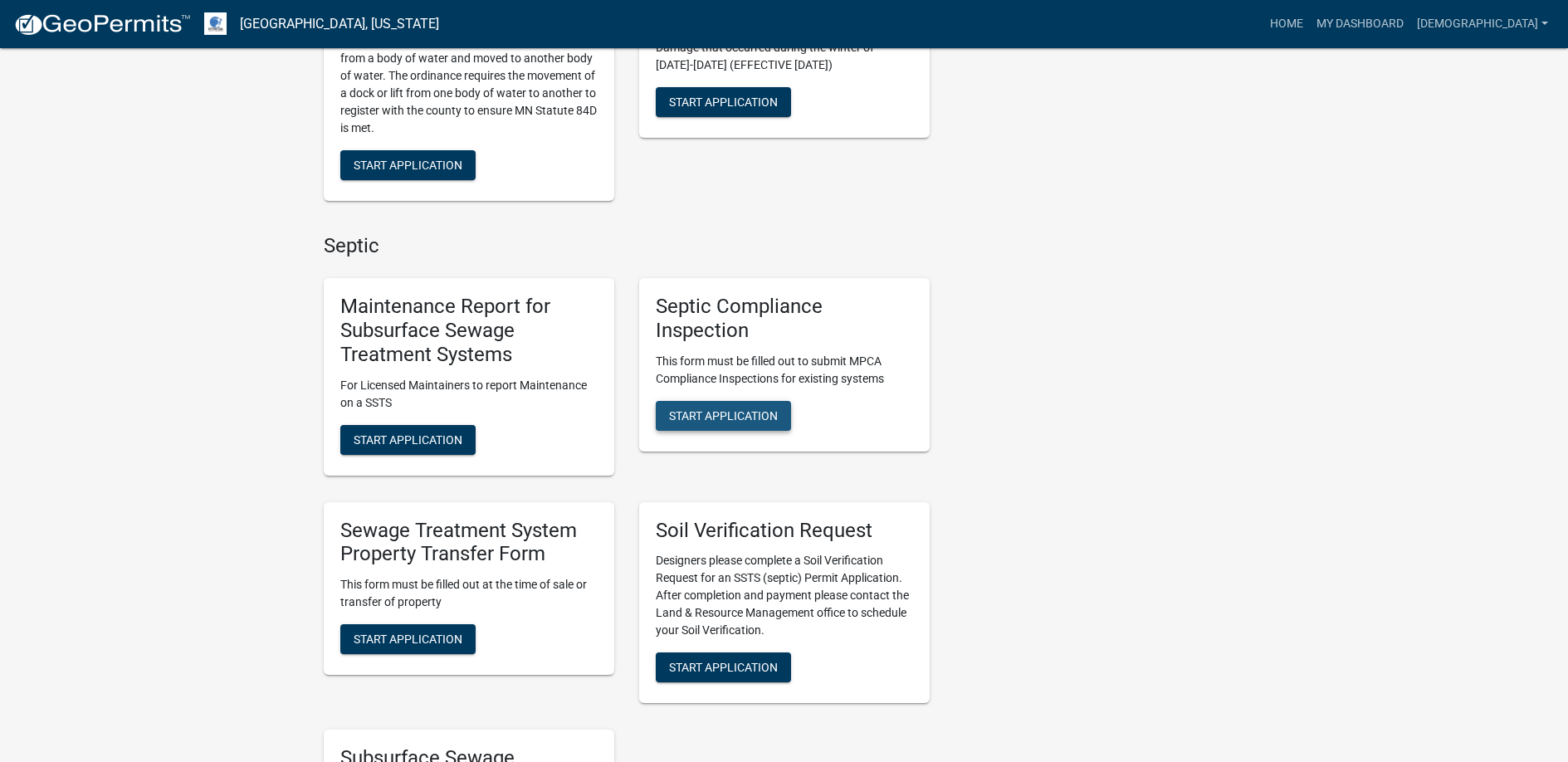
click at [708, 414] on span "Start Application" at bounding box center [723, 415] width 109 height 14
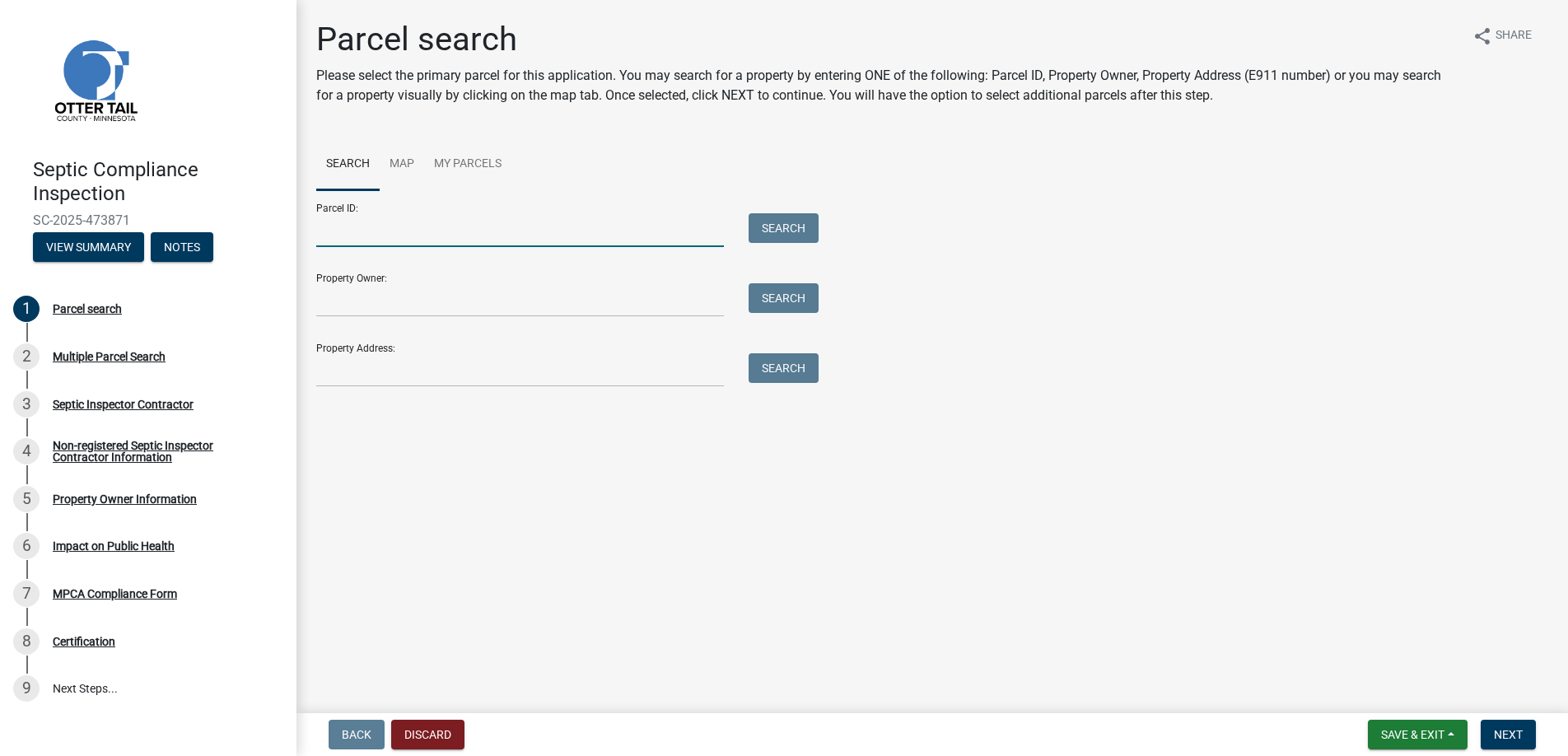
click at [394, 229] on input "Parcel ID:" at bounding box center [519, 229] width 407 height 34
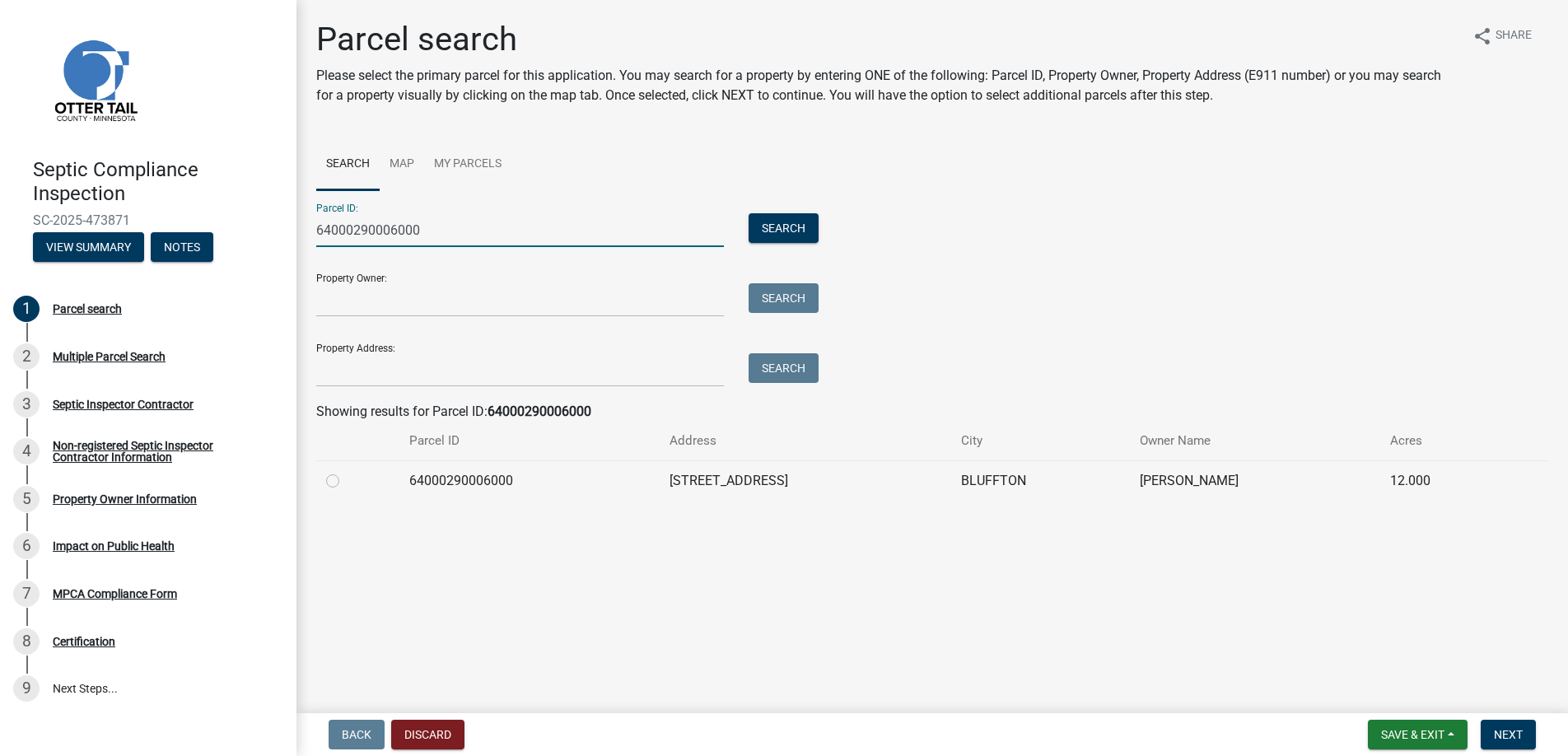
type input "64000290006000"
click at [346, 470] on label at bounding box center [346, 470] width 0 height 0
click at [346, 481] on input "radio" at bounding box center [351, 475] width 11 height 11
radio input "true"
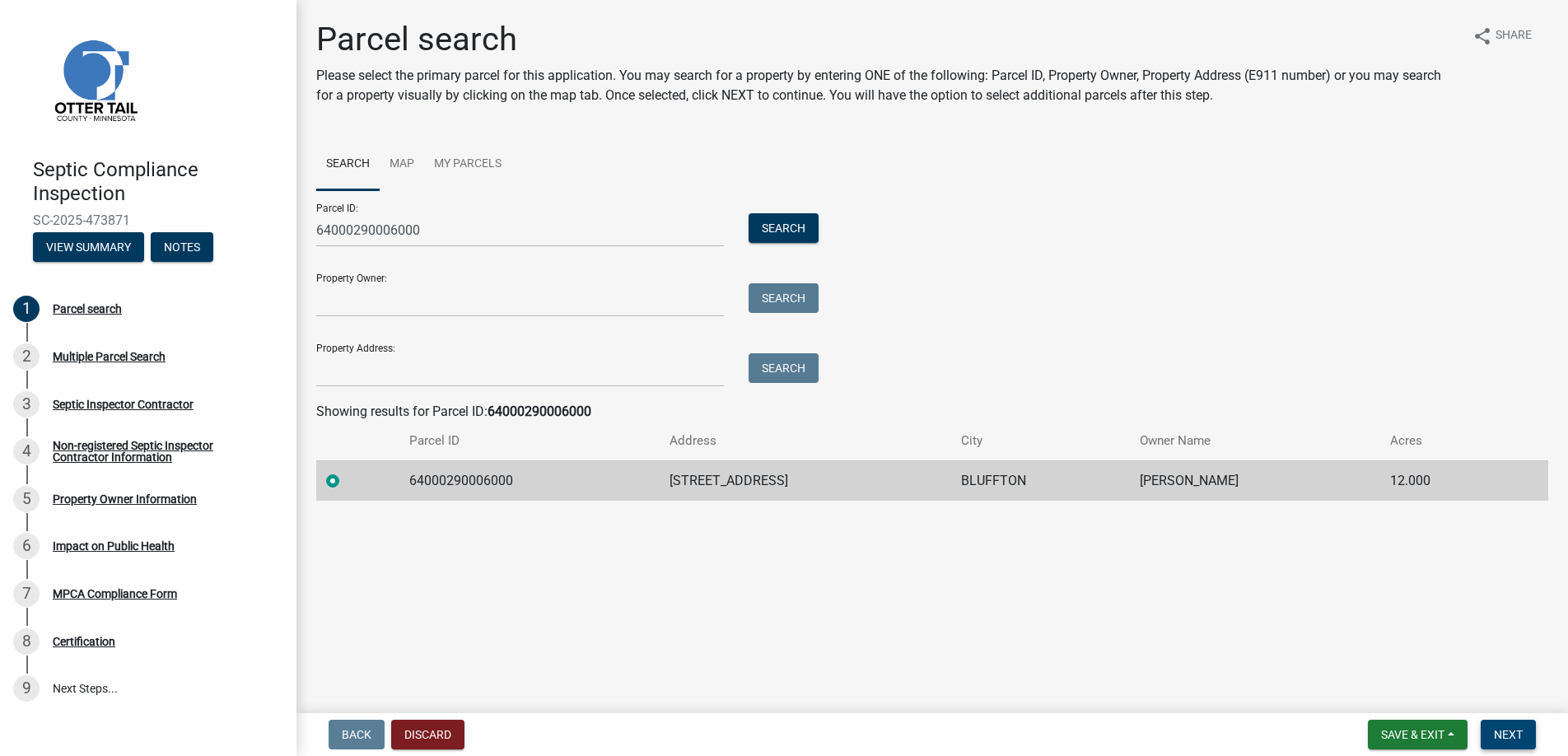
click at [1506, 730] on span "Next" at bounding box center [1508, 735] width 29 height 14
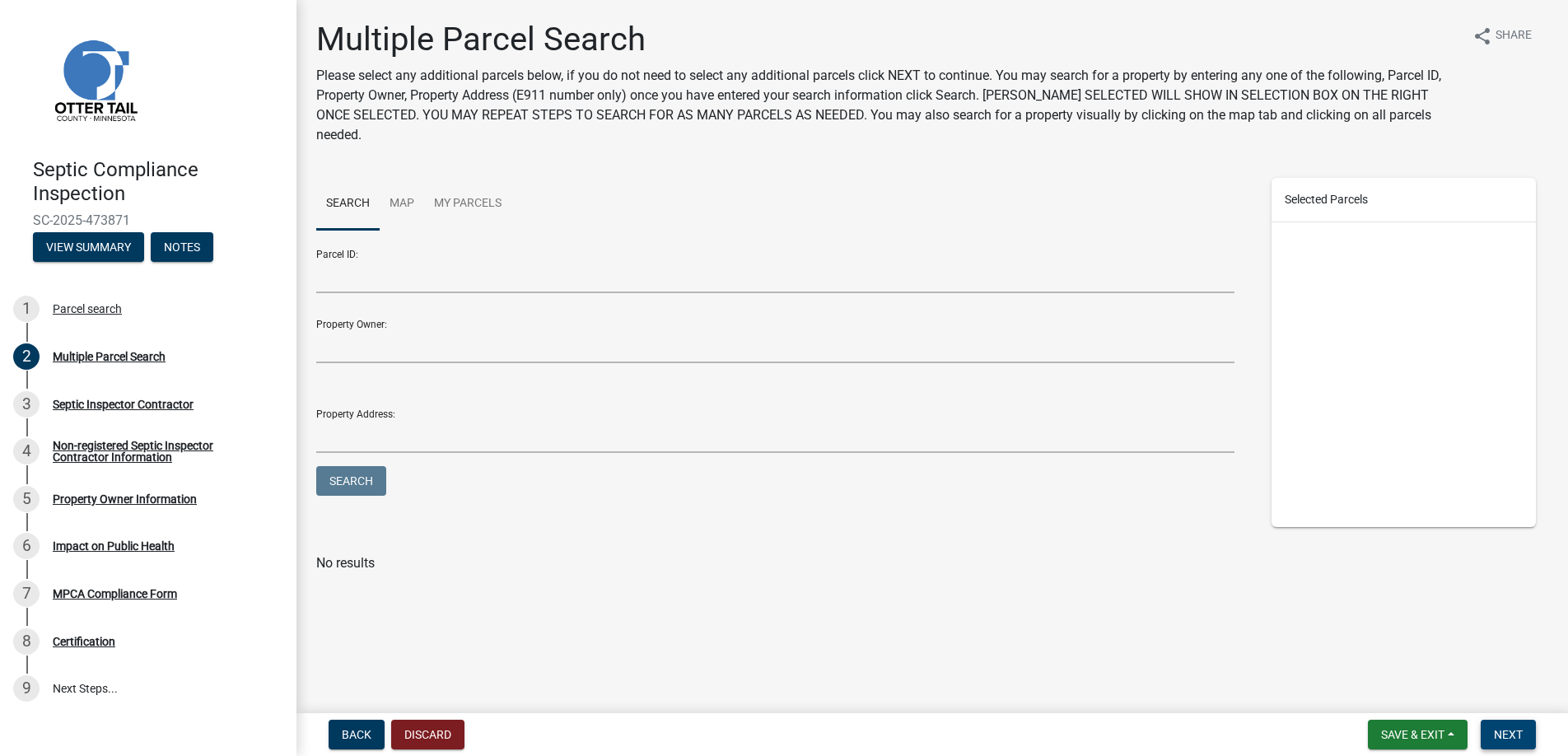
click at [1506, 730] on span "Next" at bounding box center [1508, 735] width 29 height 14
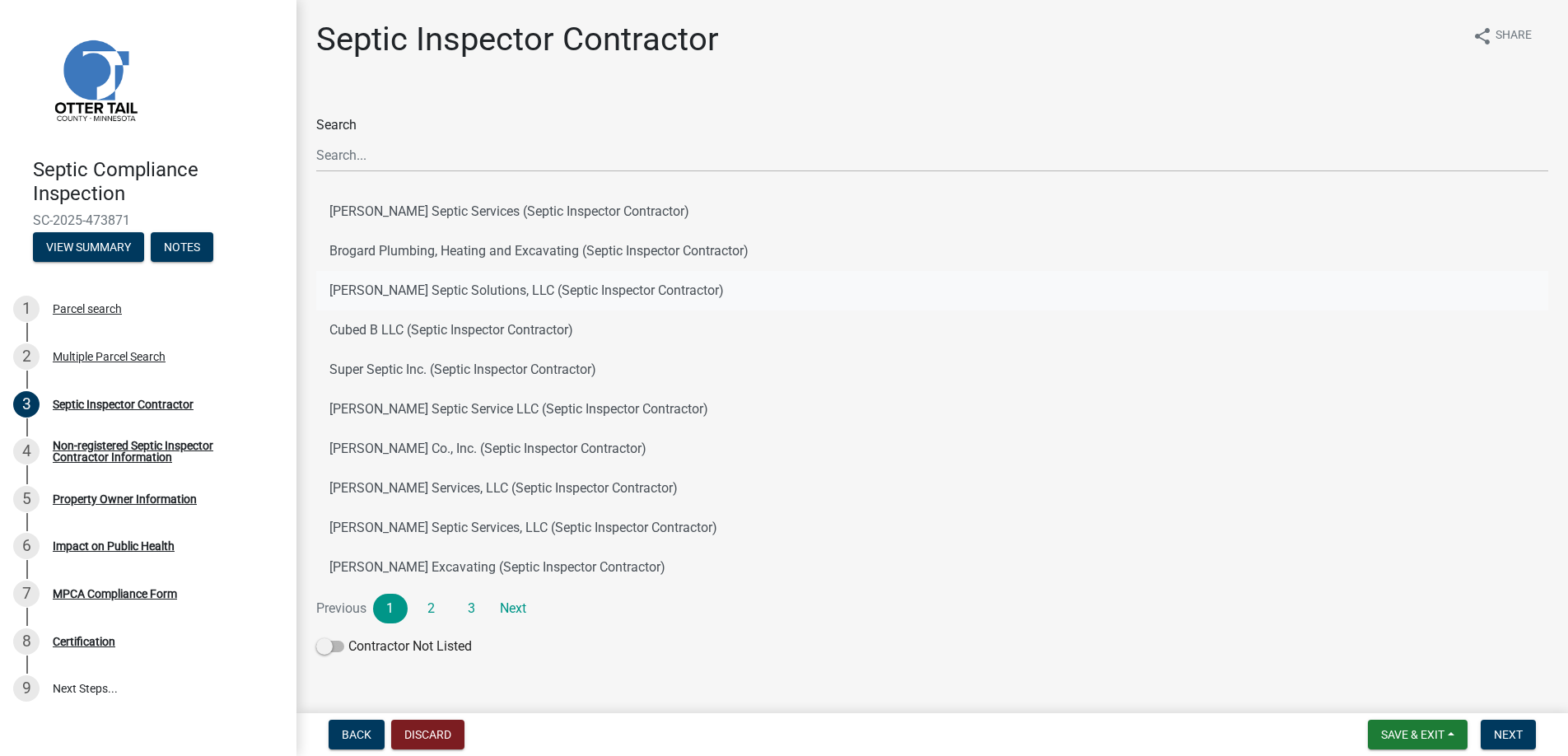
click at [404, 285] on button "[PERSON_NAME] Septic Solutions, LLC (Septic Inspector Contractor)" at bounding box center [931, 291] width 1232 height 40
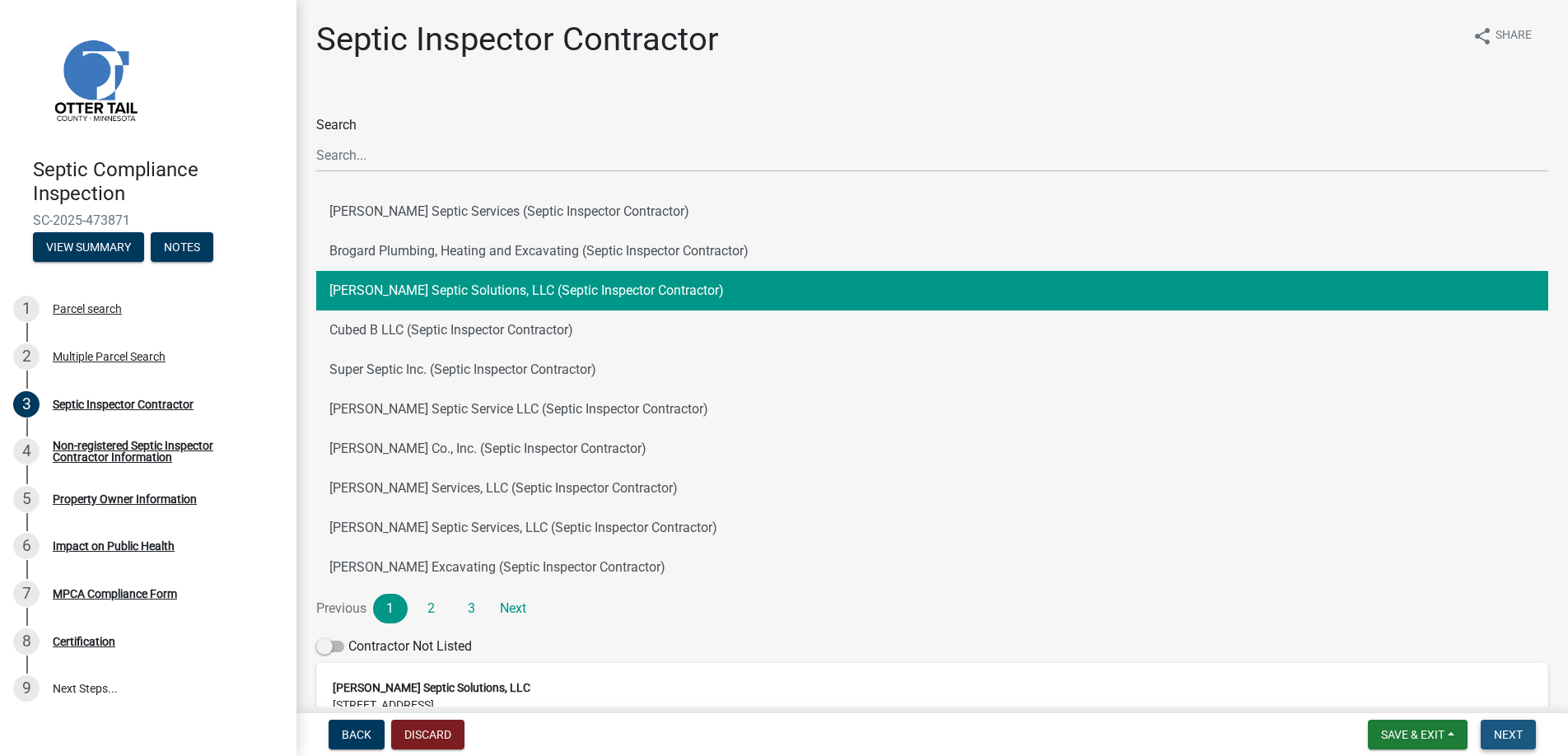
click at [1510, 731] on span "Next" at bounding box center [1508, 735] width 29 height 14
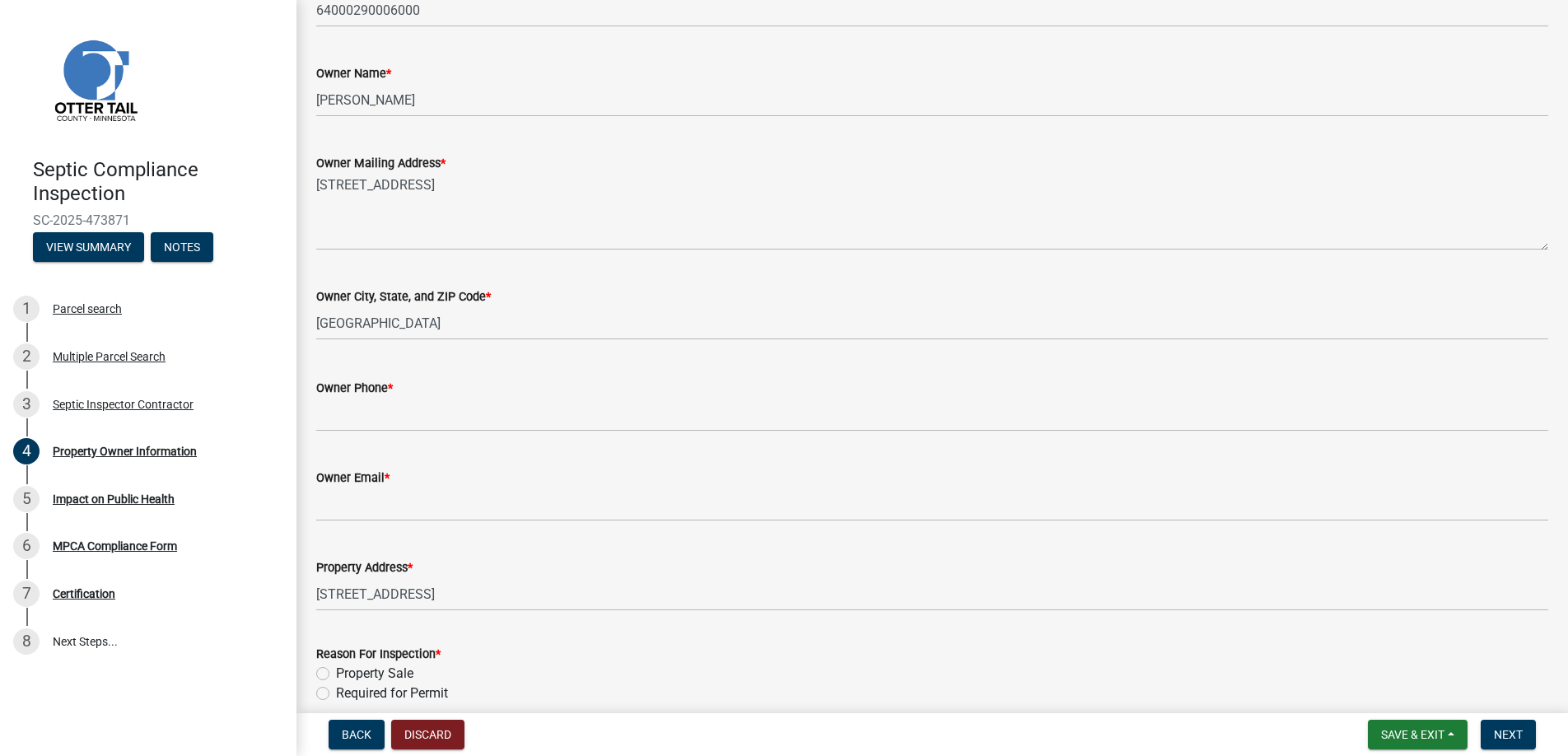
scroll to position [329, 0]
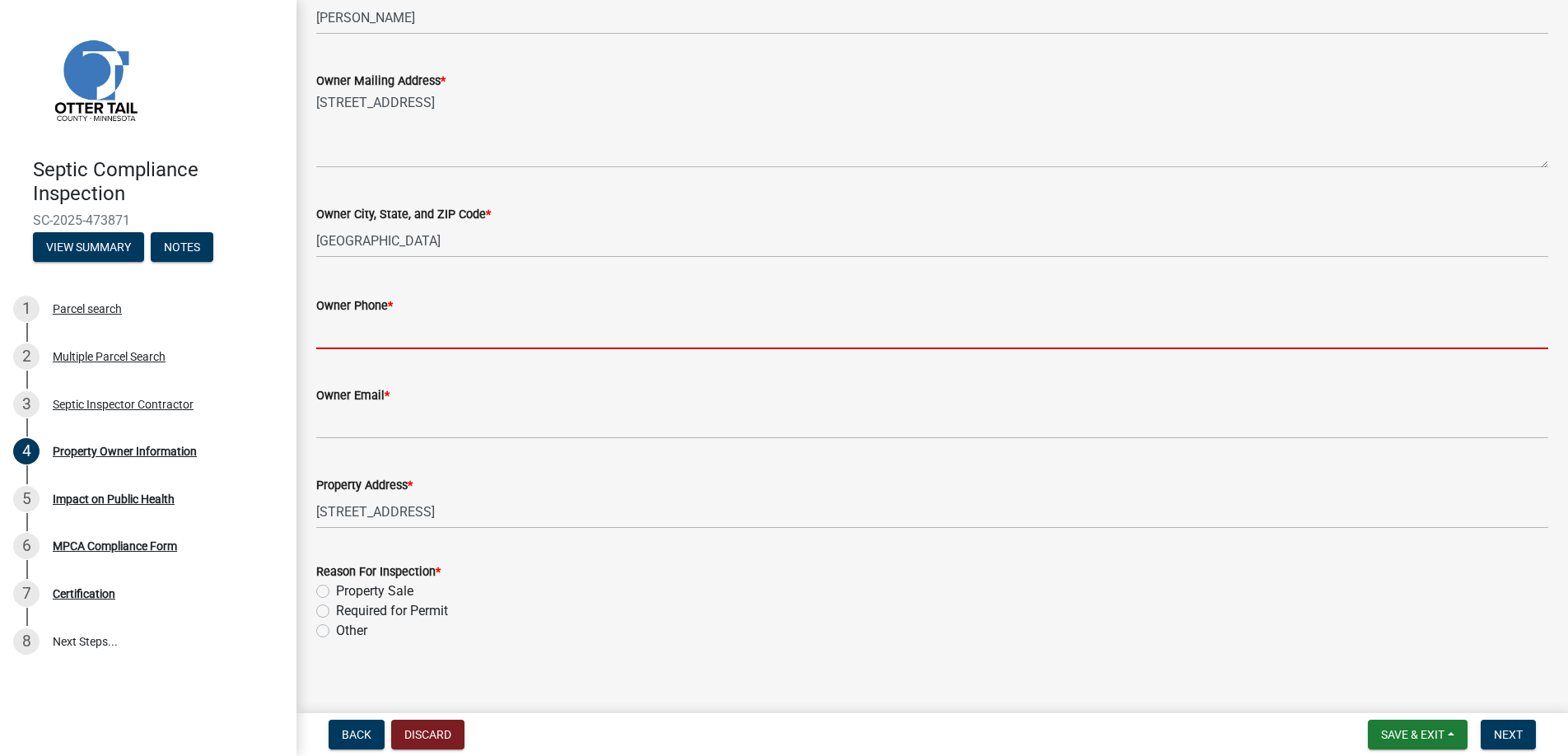
click at [356, 336] on input "Owner Phone *" at bounding box center [931, 331] width 1232 height 34
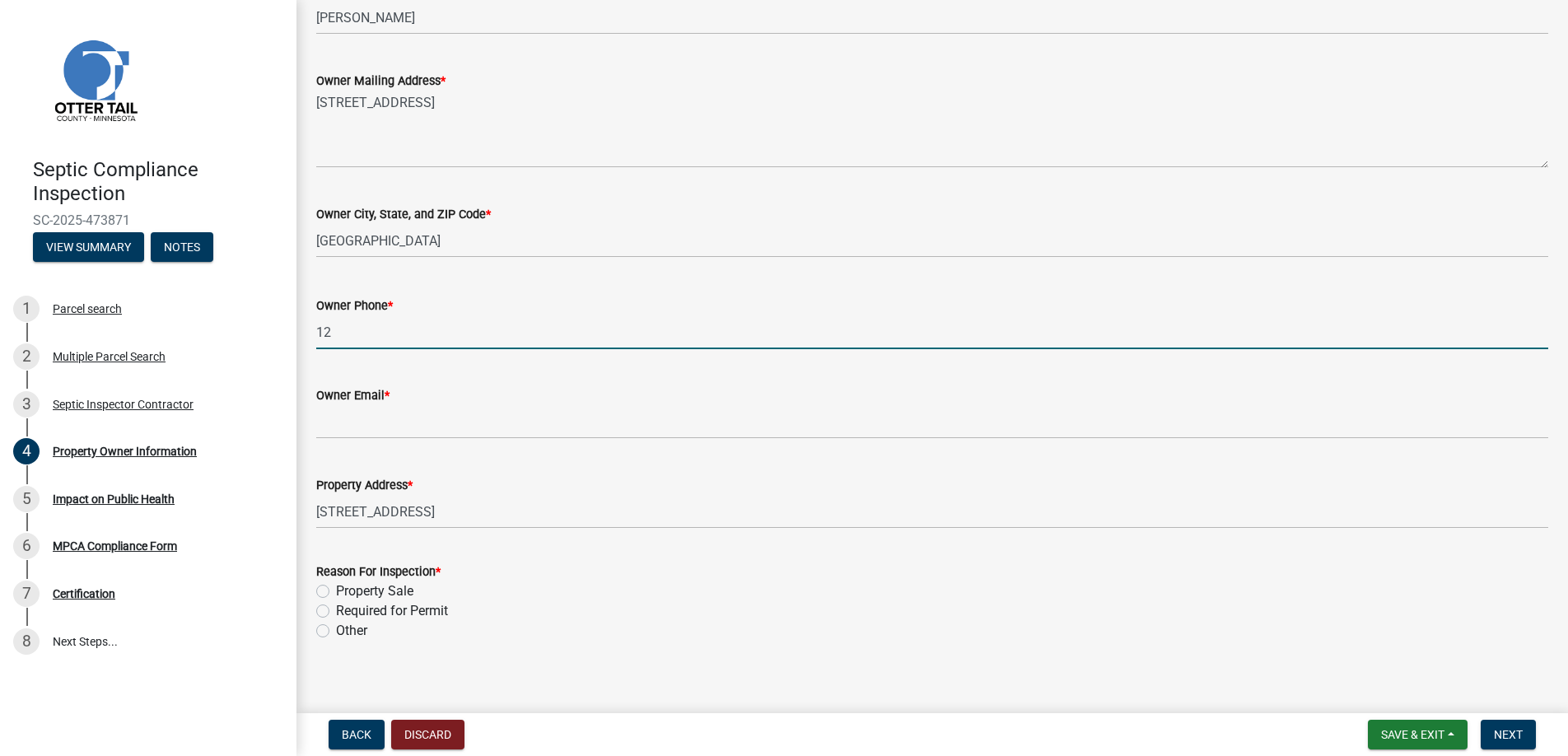
type input "123-456-7890"
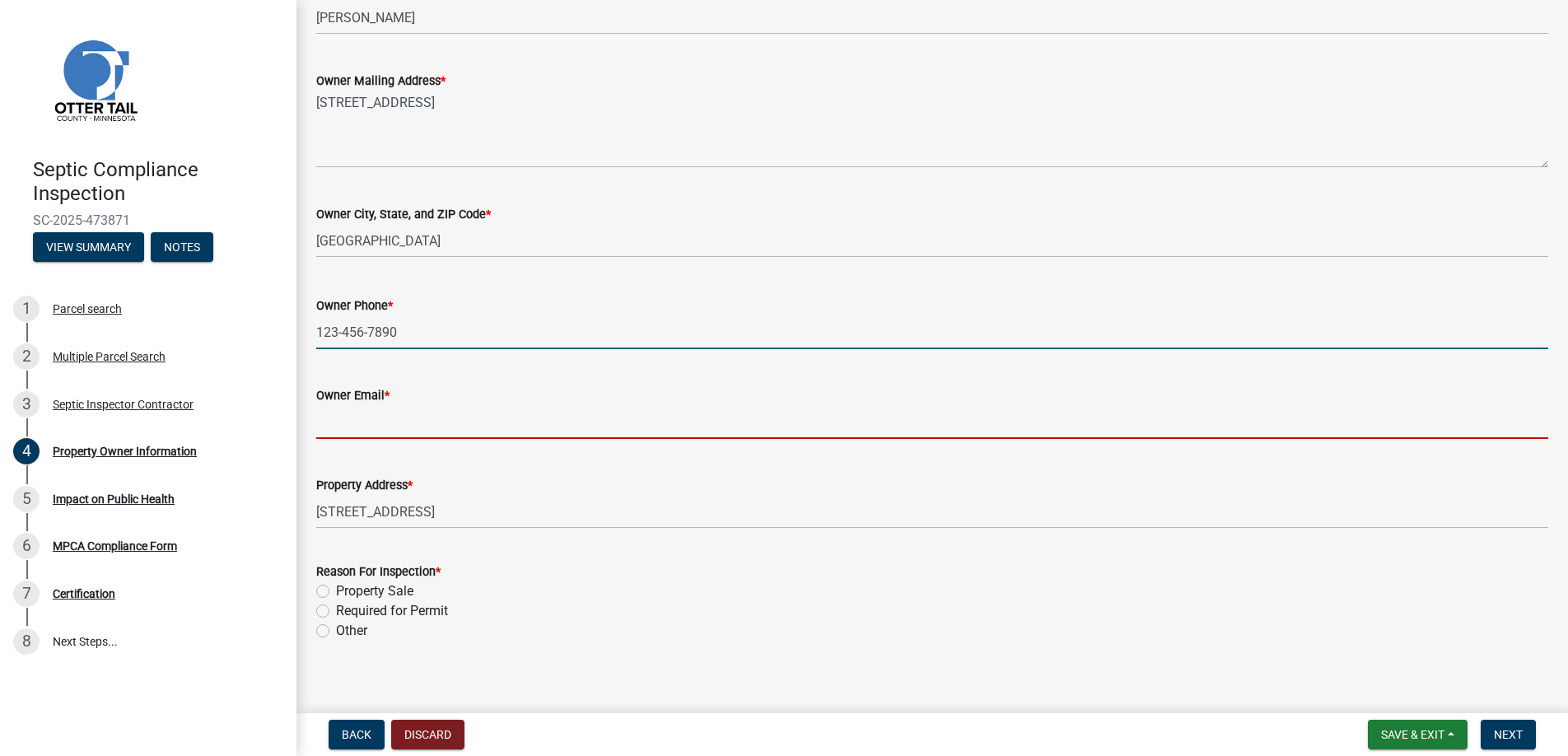
click at [366, 428] on input "Owner Email *" at bounding box center [931, 422] width 1232 height 34
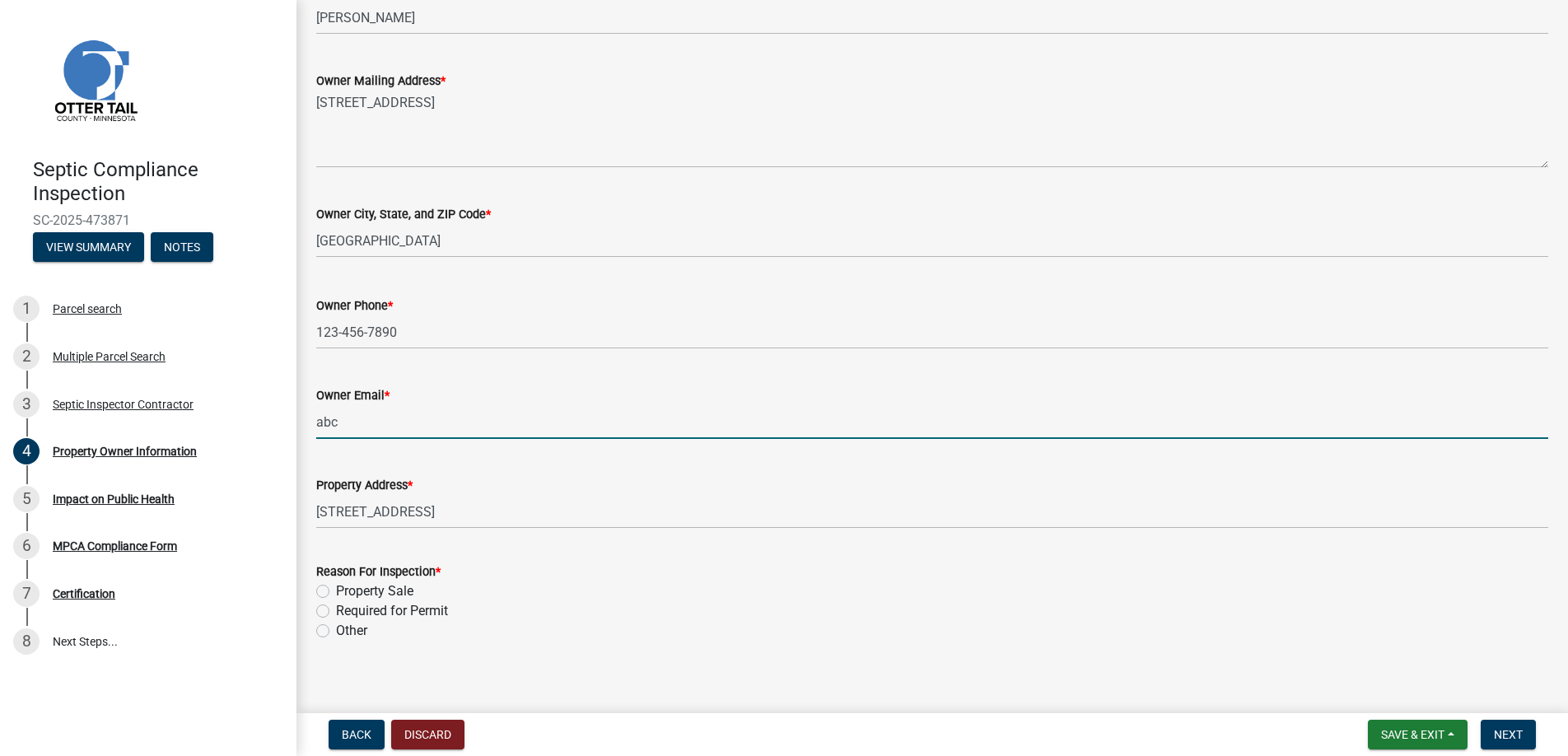
type input "[EMAIL_ADDRESS][DOMAIN_NAME]"
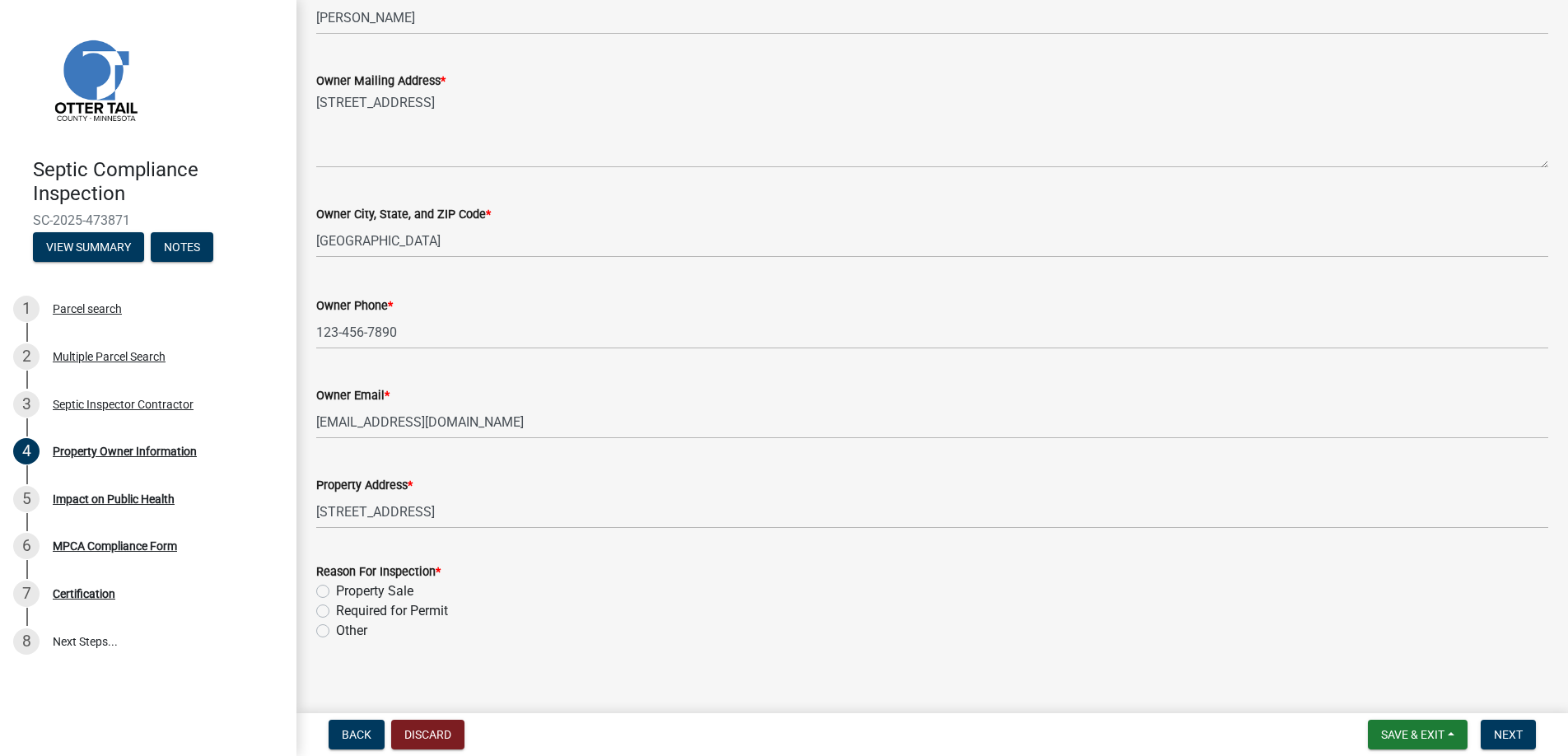
click at [336, 588] on label "Property Sale" at bounding box center [375, 591] width 78 height 19
click at [336, 588] on input "Property Sale" at bounding box center [341, 586] width 11 height 11
radio input "true"
click at [1501, 731] on span "Next" at bounding box center [1508, 735] width 29 height 14
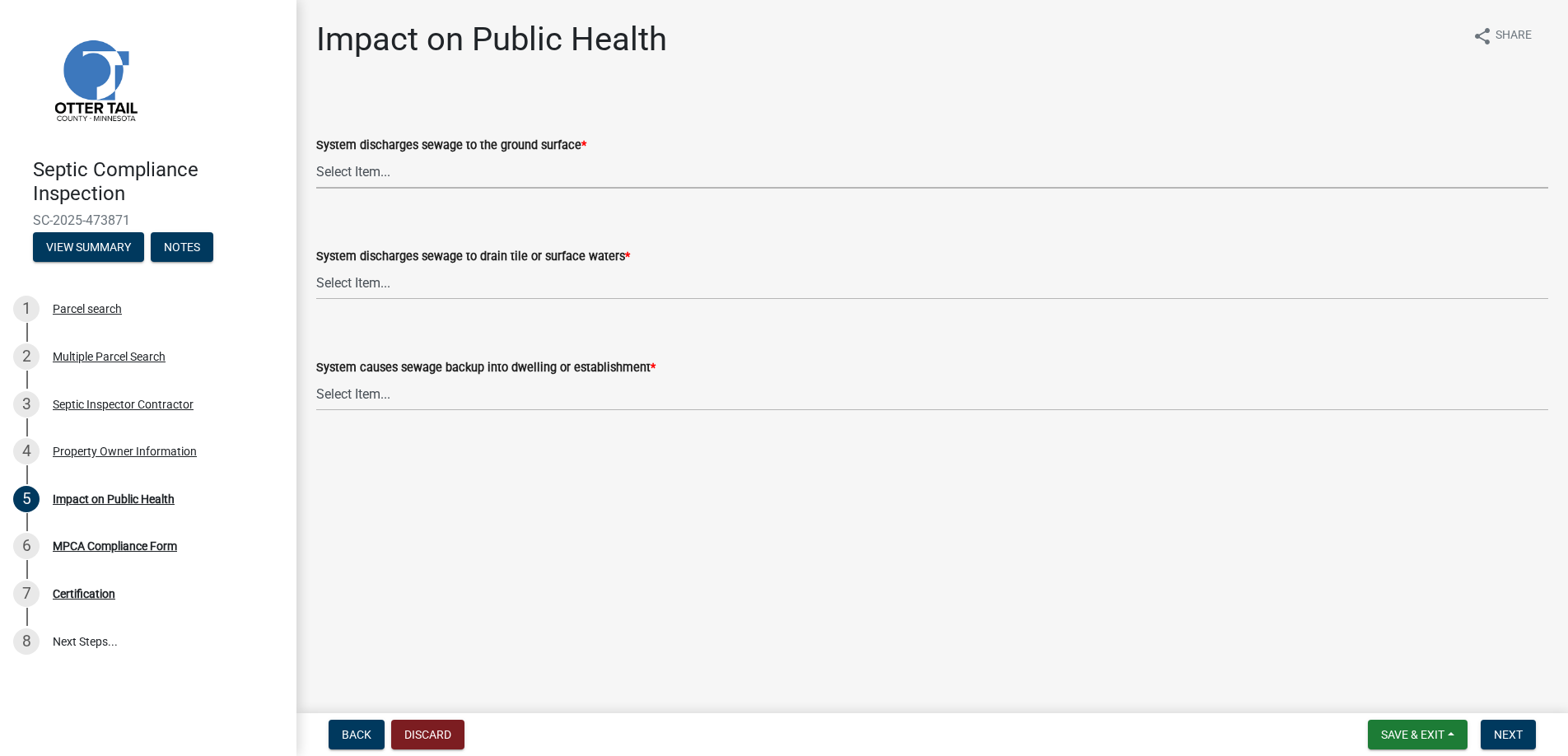
click at [358, 163] on select "Select Item... Yes No" at bounding box center [931, 171] width 1232 height 34
click at [316, 155] on select "Select Item... Yes No" at bounding box center [931, 171] width 1232 height 34
select select "9c5ef684-d0d4-4879-ab12-905ddbd81a72"
click at [367, 282] on select "Select Item... Yes No" at bounding box center [931, 283] width 1232 height 34
click at [316, 266] on select "Select Item... Yes No" at bounding box center [931, 283] width 1232 height 34
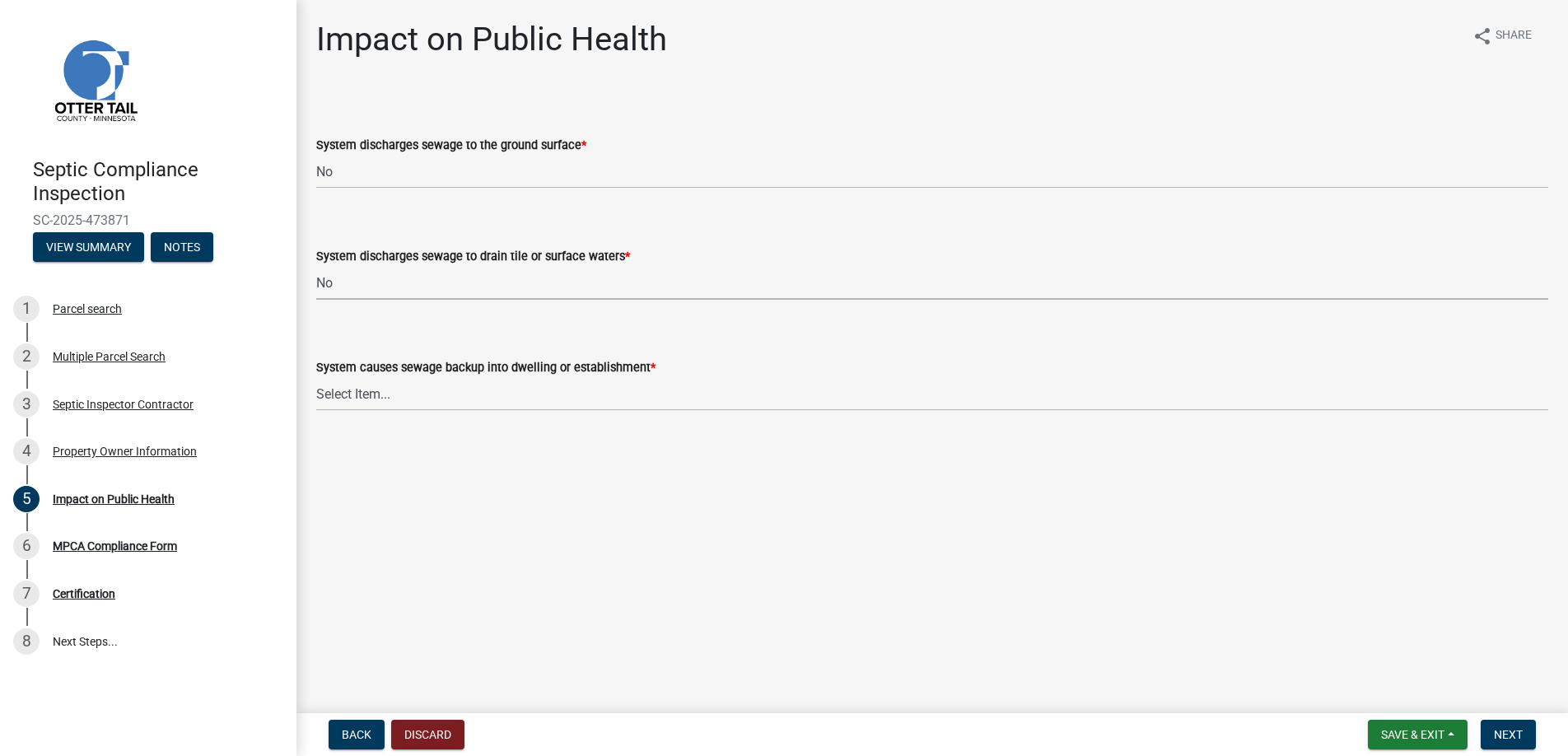
select select "7d491a2b-e9f0-4952-b474-53ca749b22af"
click at [365, 387] on select "Select Item... Yes No" at bounding box center [931, 394] width 1232 height 34
click at [316, 377] on select "Select Item... Yes No" at bounding box center [931, 394] width 1232 height 34
select select "6e07b46b-a403-4f3e-b4fc-218acc732c01"
click at [1504, 730] on span "Next" at bounding box center [1508, 735] width 29 height 14
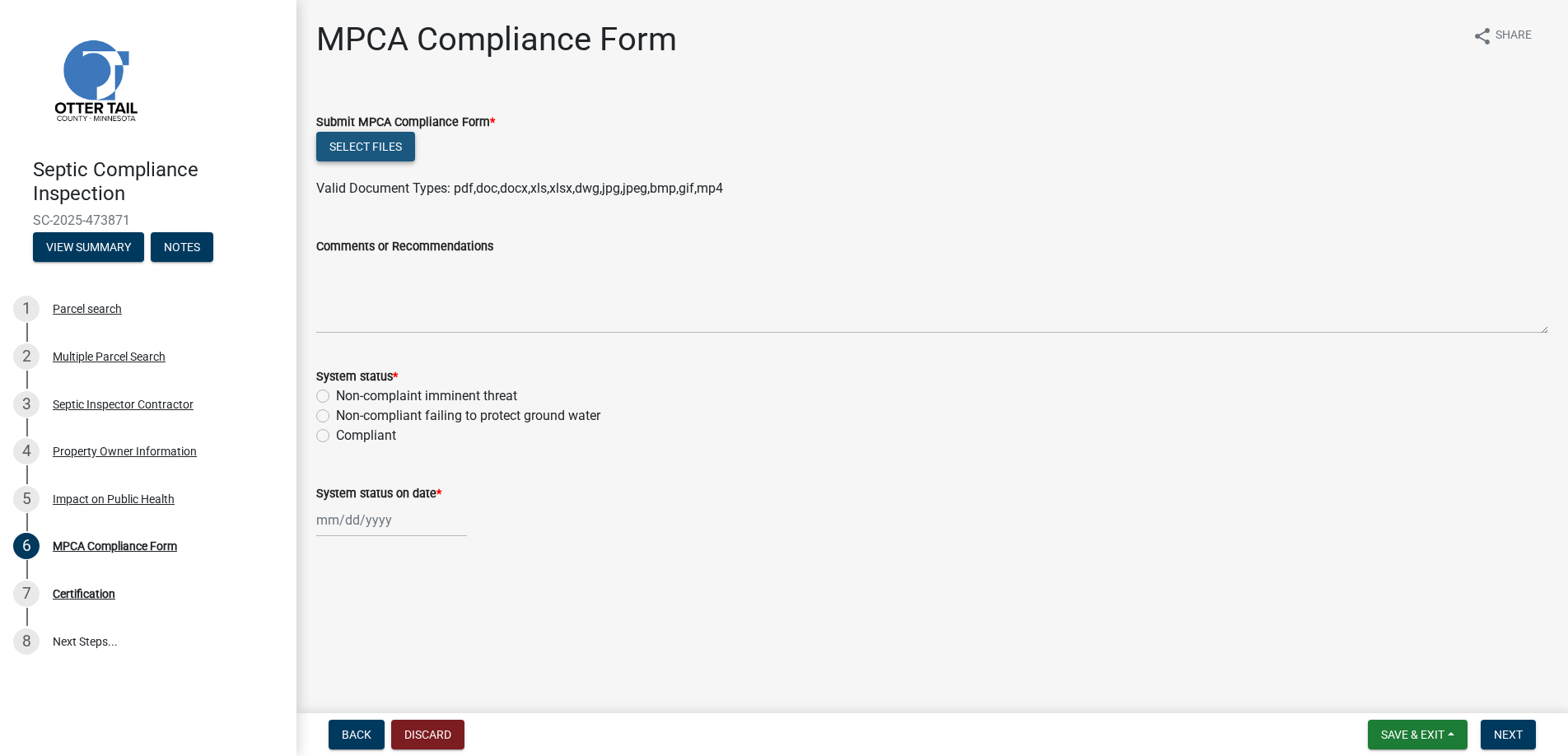
click at [385, 143] on button "Select files" at bounding box center [366, 147] width 99 height 29
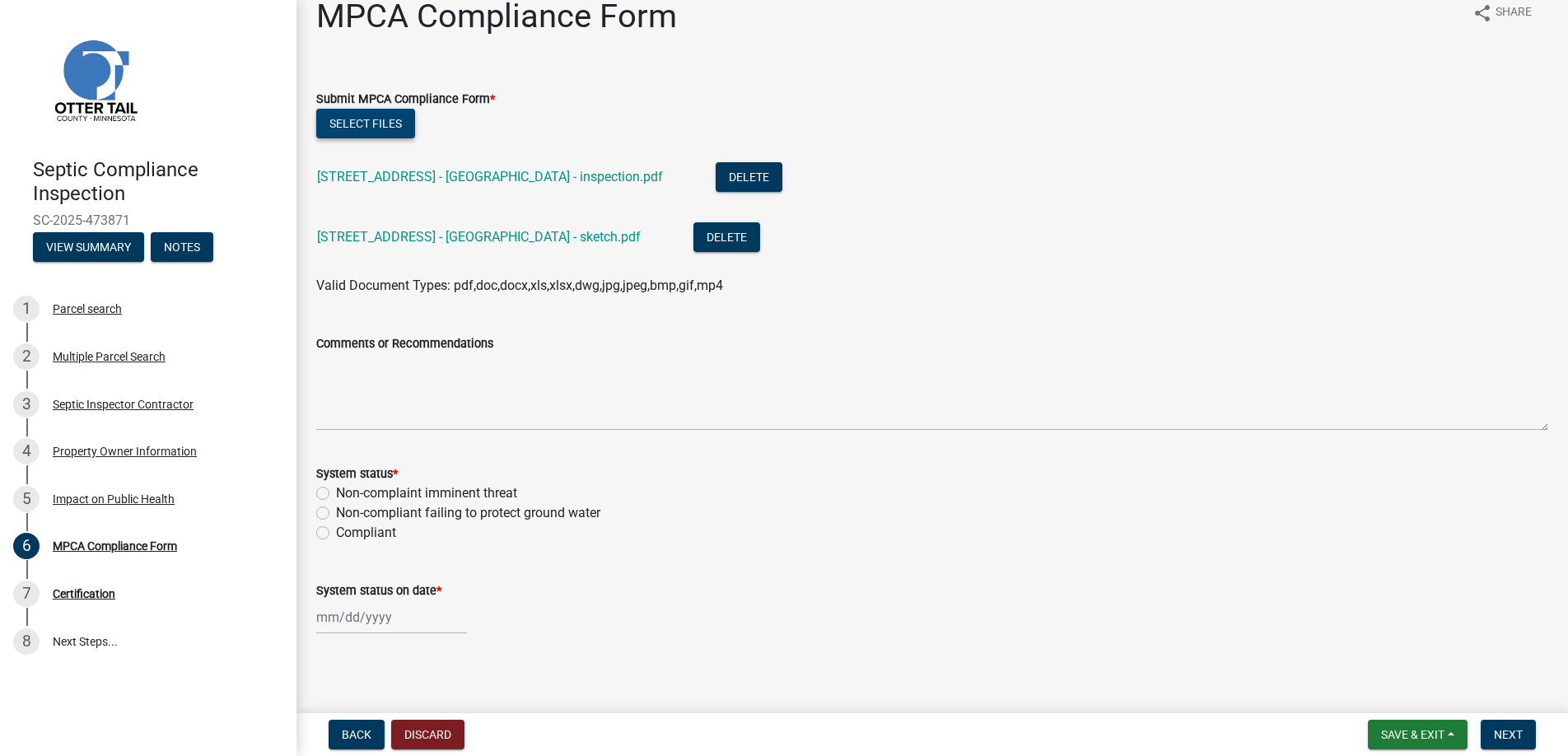
scroll to position [29, 0]
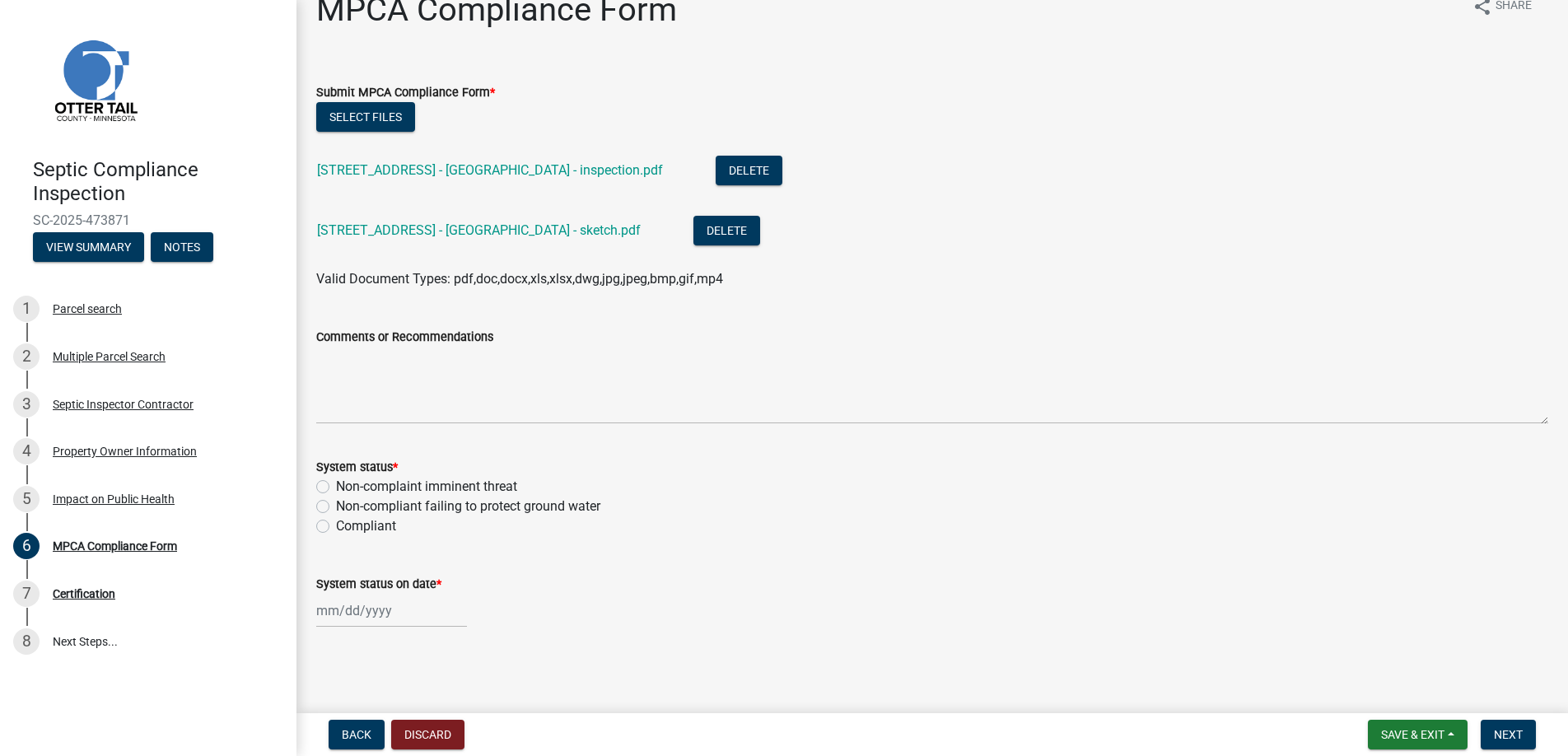
click at [336, 524] on label "Compliant" at bounding box center [366, 526] width 60 height 19
click at [336, 524] on input "Compliant" at bounding box center [341, 521] width 11 height 11
radio input "true"
click at [364, 606] on div at bounding box center [391, 610] width 151 height 34
select select "9"
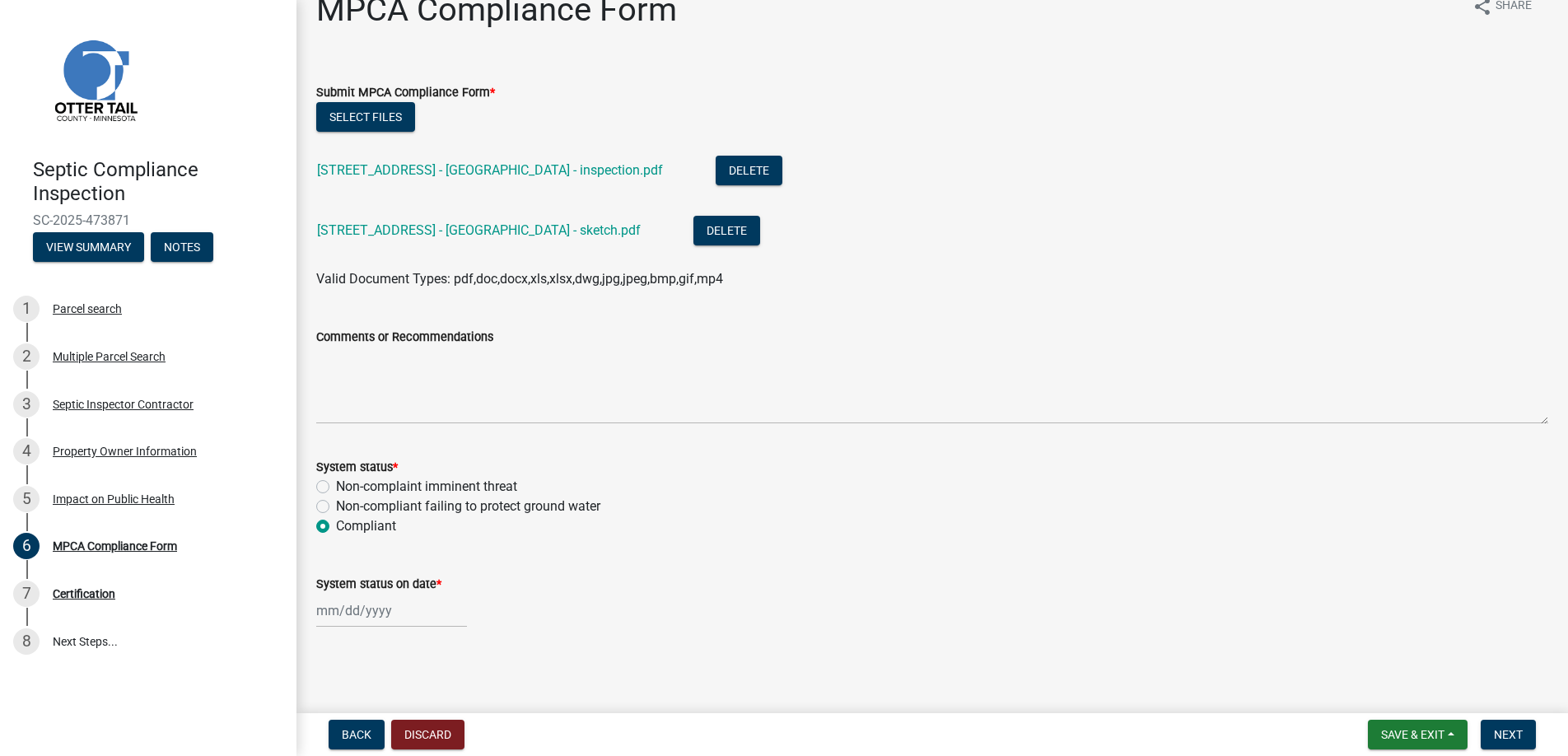
select select "2025"
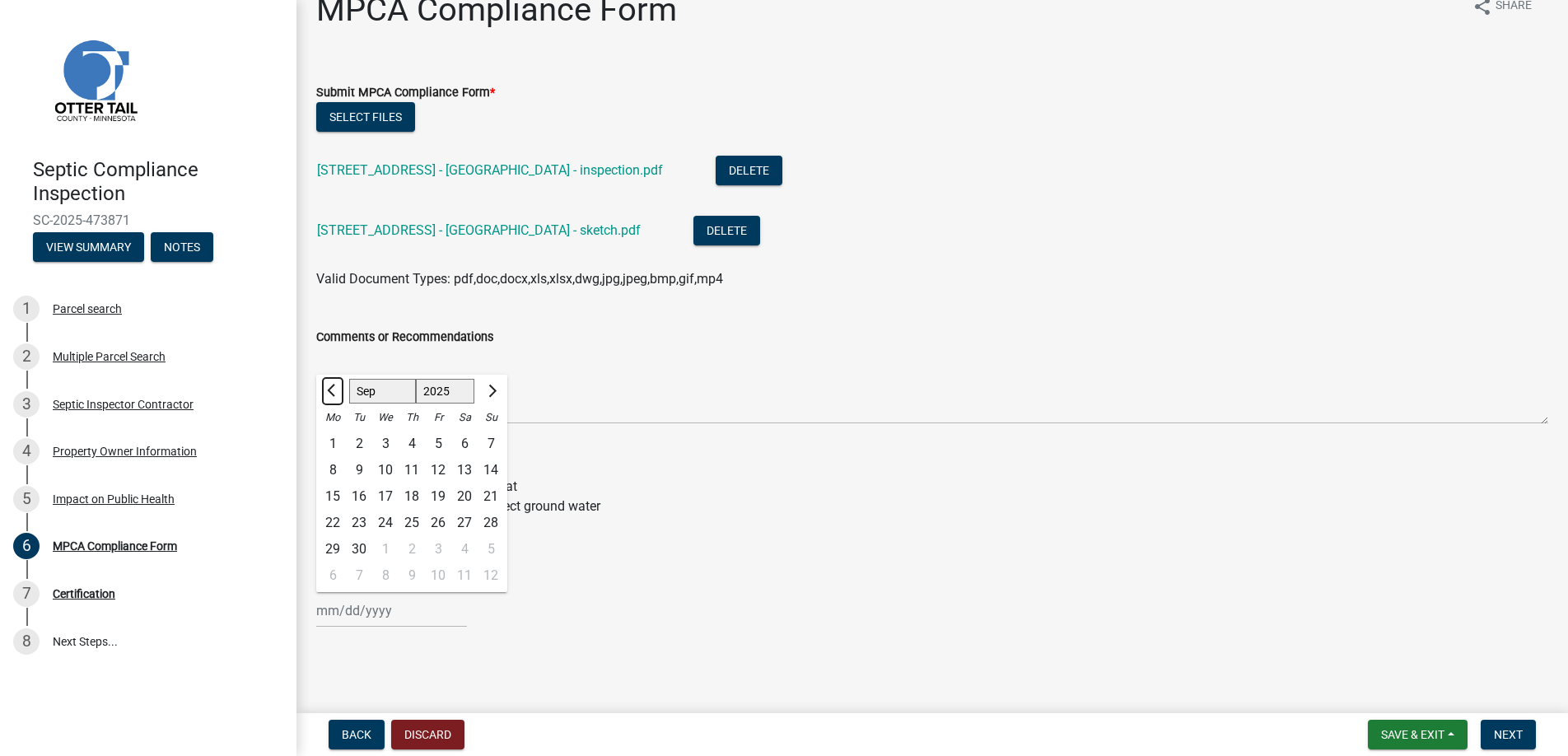
click at [331, 388] on span "Previous month" at bounding box center [332, 391] width 13 height 13
select select "8"
click at [414, 546] on div "28" at bounding box center [411, 548] width 26 height 26
type input "[DATE]"
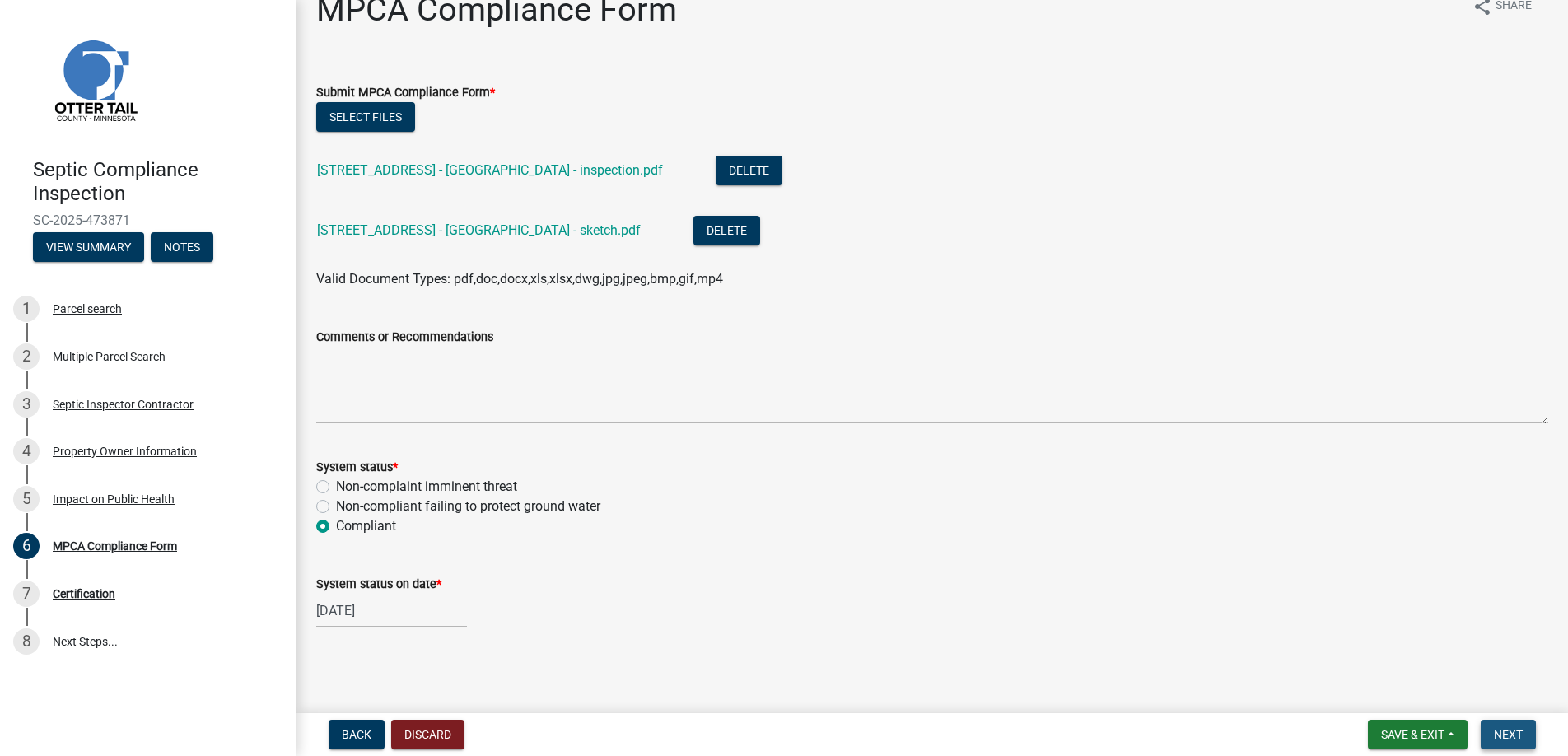
click at [1502, 730] on span "Next" at bounding box center [1508, 735] width 29 height 14
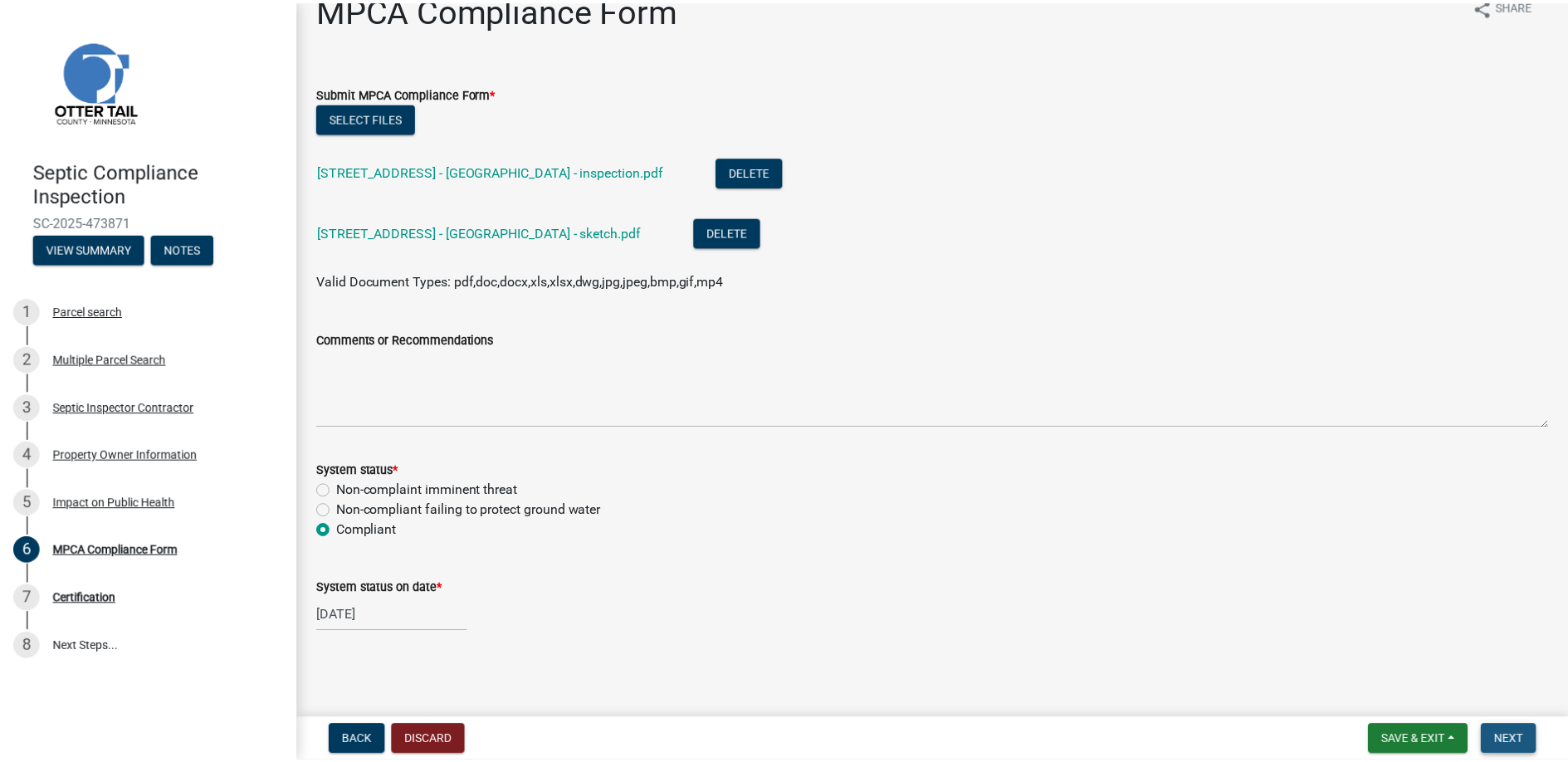
scroll to position [0, 0]
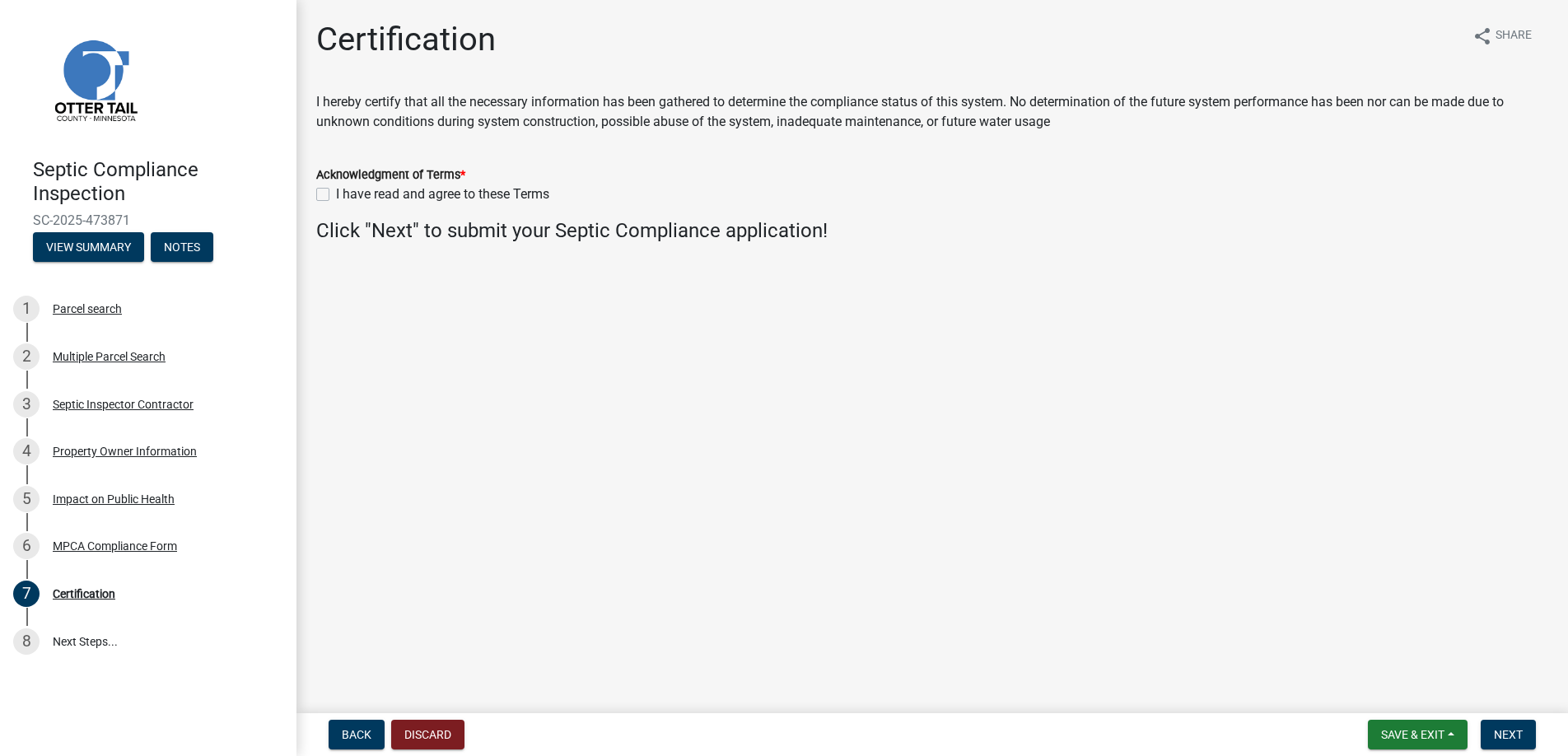
drag, startPoint x: 324, startPoint y: 191, endPoint x: 409, endPoint y: 244, distance: 100.2
click at [336, 192] on label "I have read and agree to these Terms" at bounding box center [442, 194] width 213 height 19
click at [336, 192] on input "I have read and agree to these Terms" at bounding box center [341, 189] width 11 height 11
checkbox input "true"
click at [1503, 729] on span "Next" at bounding box center [1508, 735] width 29 height 14
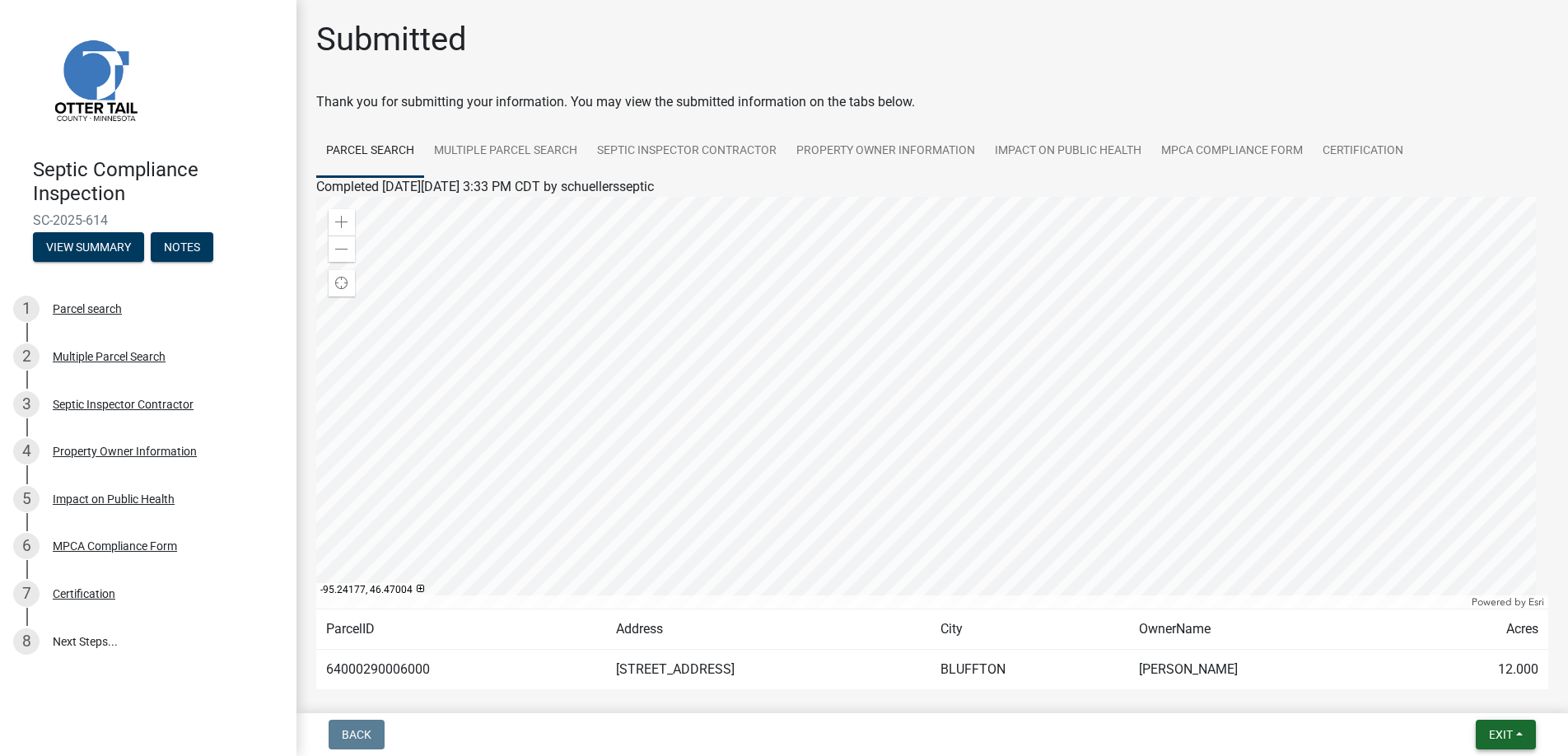
click at [1496, 728] on span "Exit" at bounding box center [1500, 735] width 24 height 14
click at [1467, 689] on button "Save & Exit" at bounding box center [1470, 691] width 132 height 40
